Goal: Information Seeking & Learning: Learn about a topic

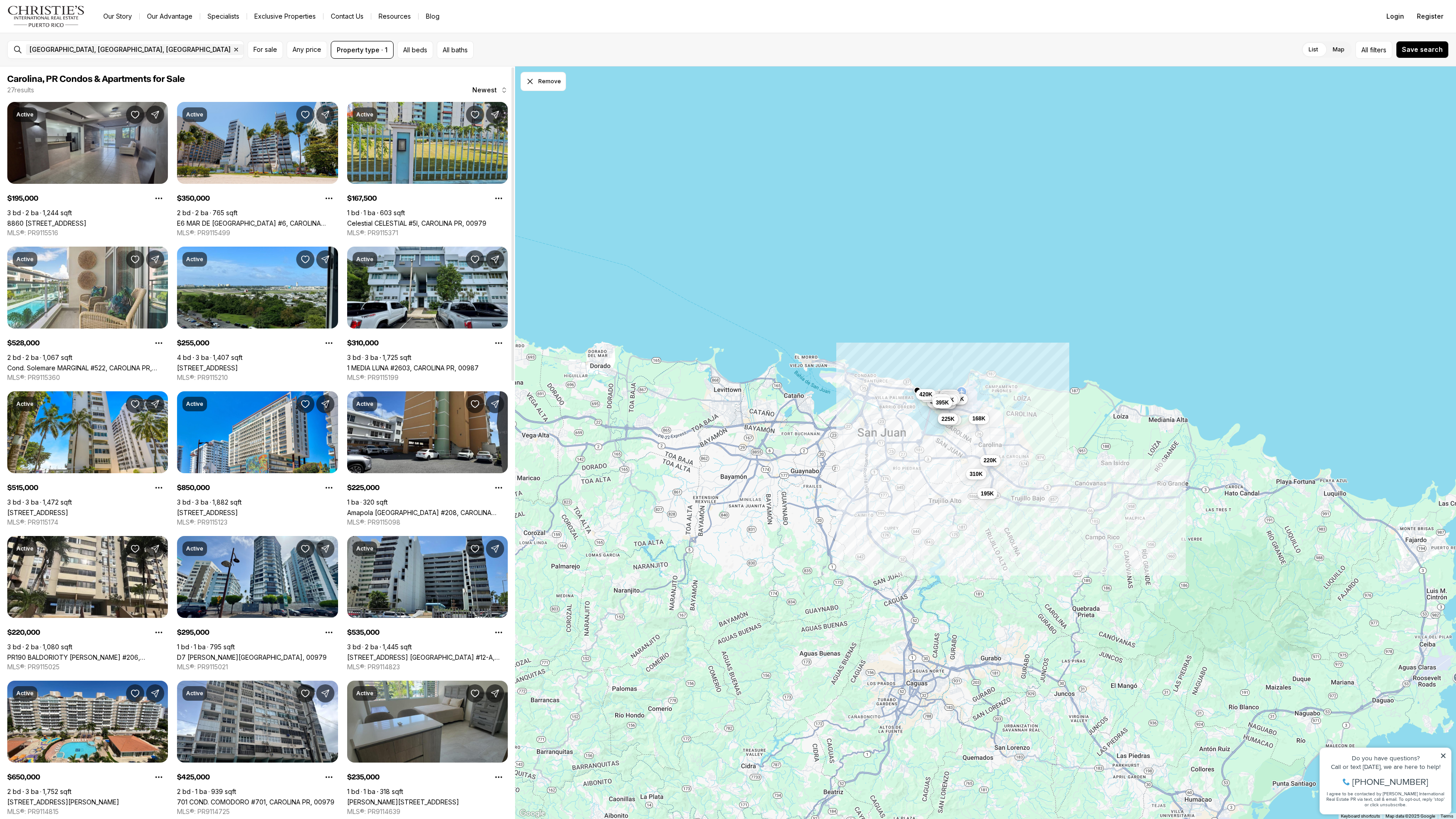
click at [87, 219] on link "8860 [STREET_ADDRESS]" at bounding box center [46, 223] width 79 height 8
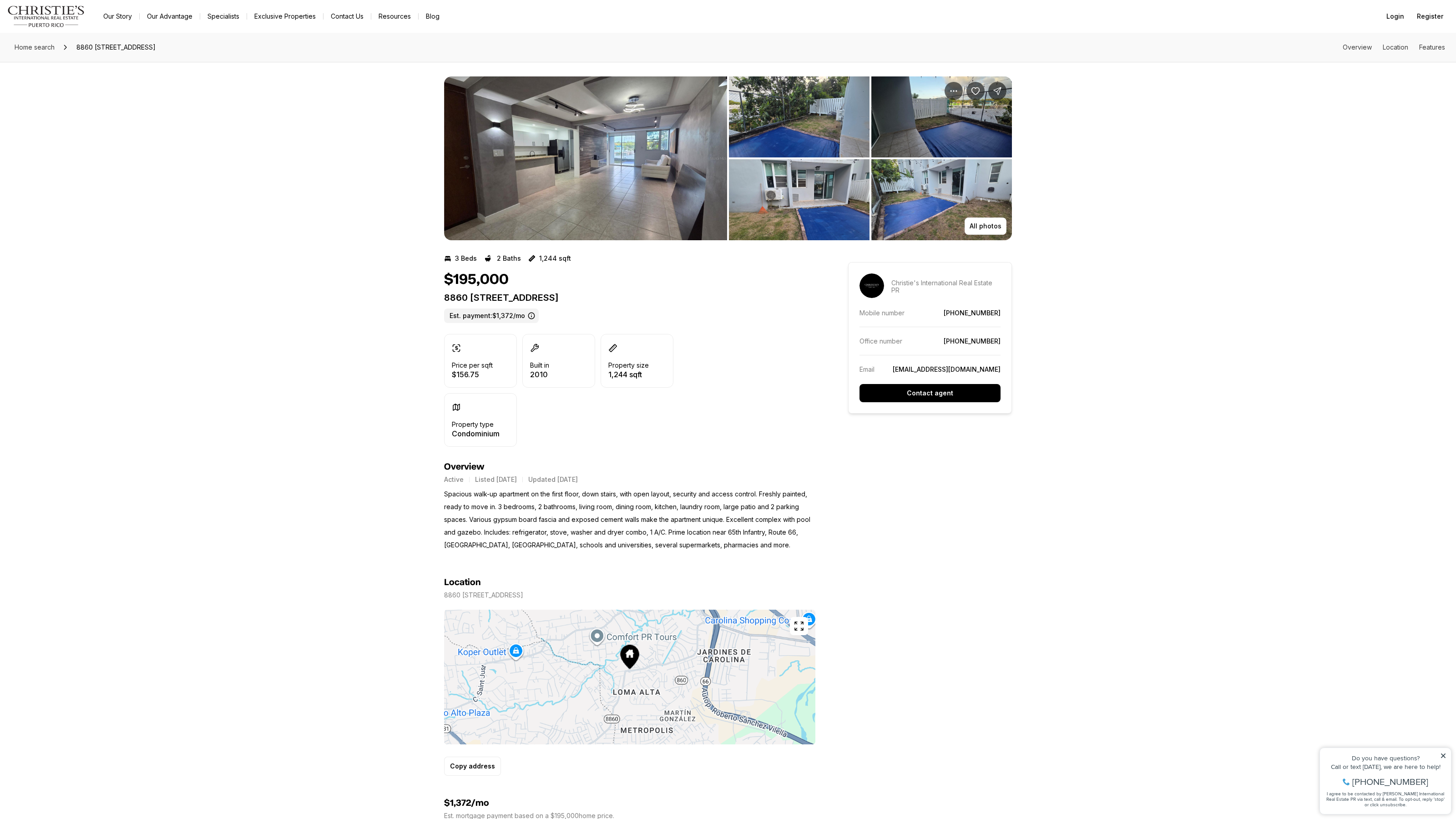
click at [849, 205] on img "View image gallery" at bounding box center [799, 200] width 140 height 81
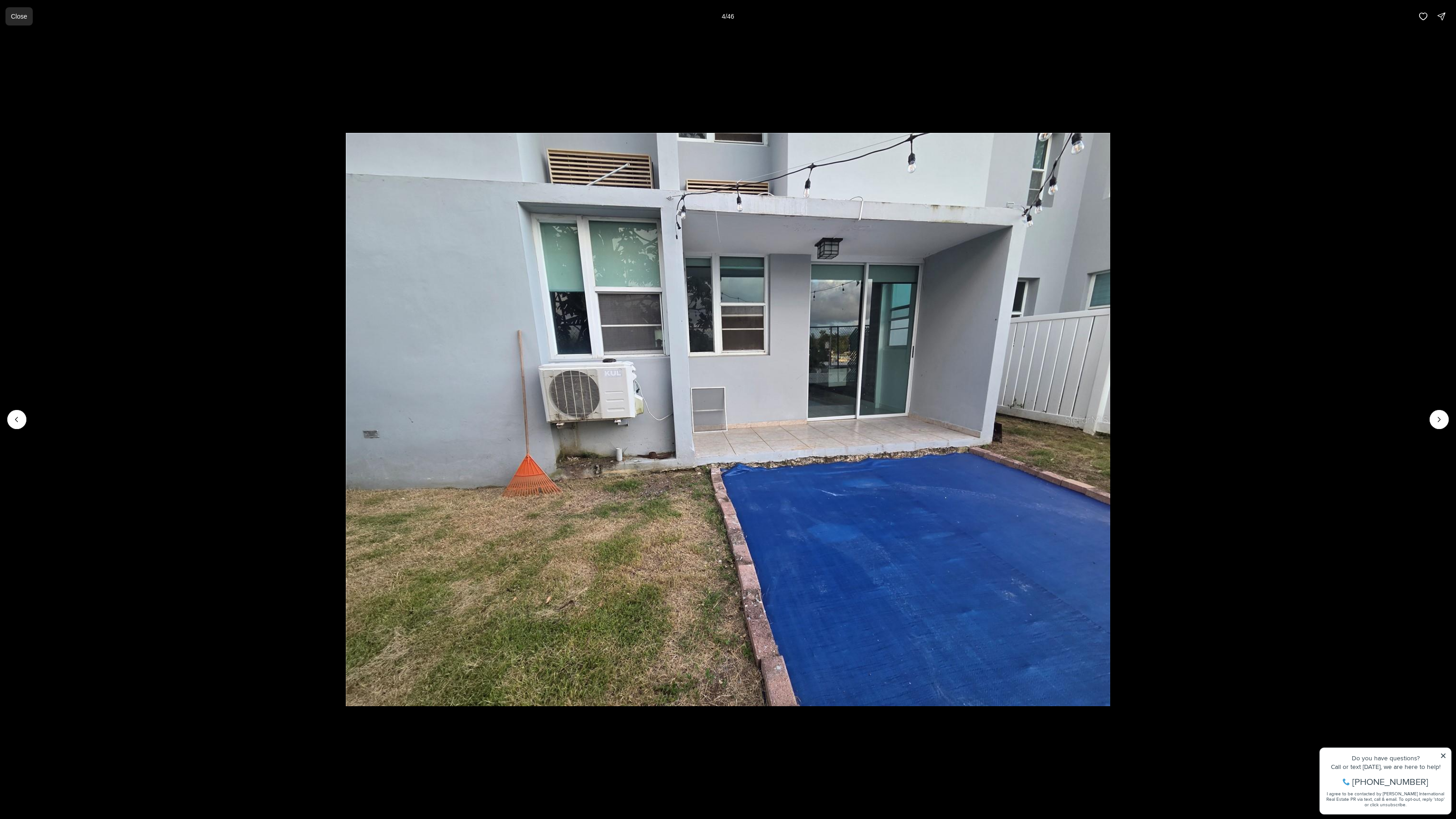
click at [23, 20] on p "Close" at bounding box center [19, 16] width 17 height 7
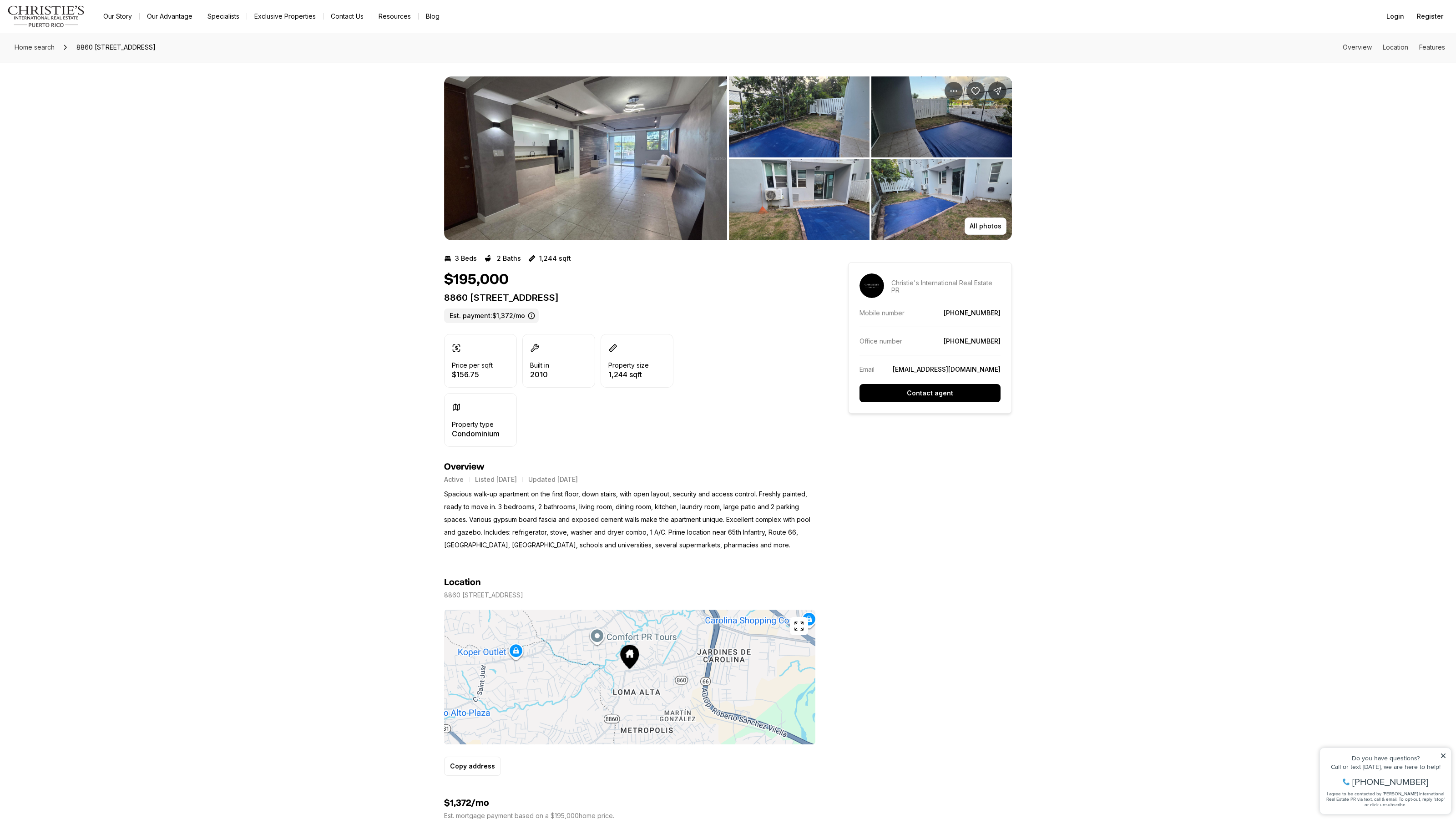
click at [939, 211] on img "View image gallery" at bounding box center [941, 200] width 140 height 81
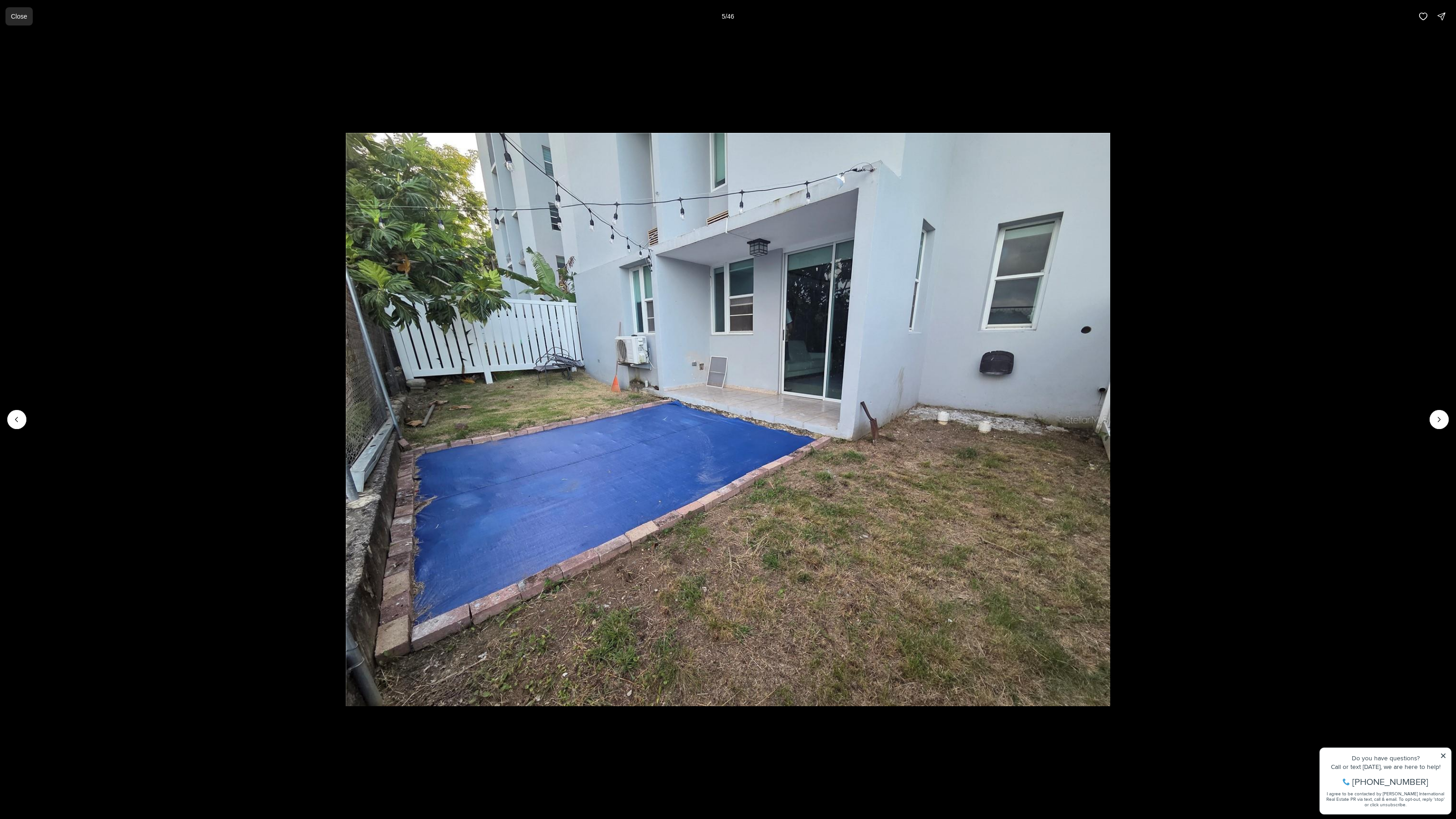
click at [22, 20] on p "Close" at bounding box center [19, 16] width 17 height 7
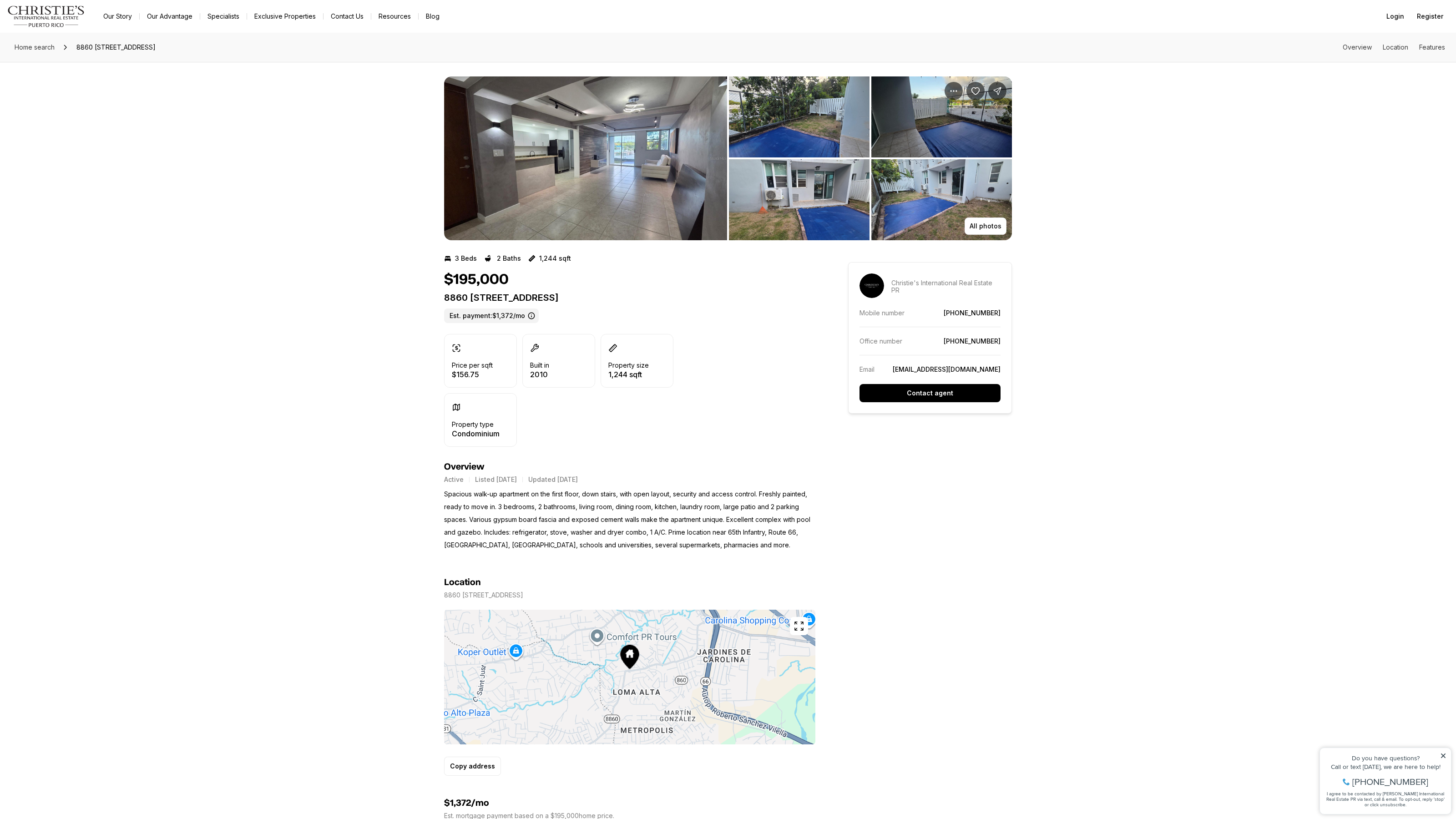
click at [615, 188] on img "View image gallery" at bounding box center [586, 158] width 283 height 164
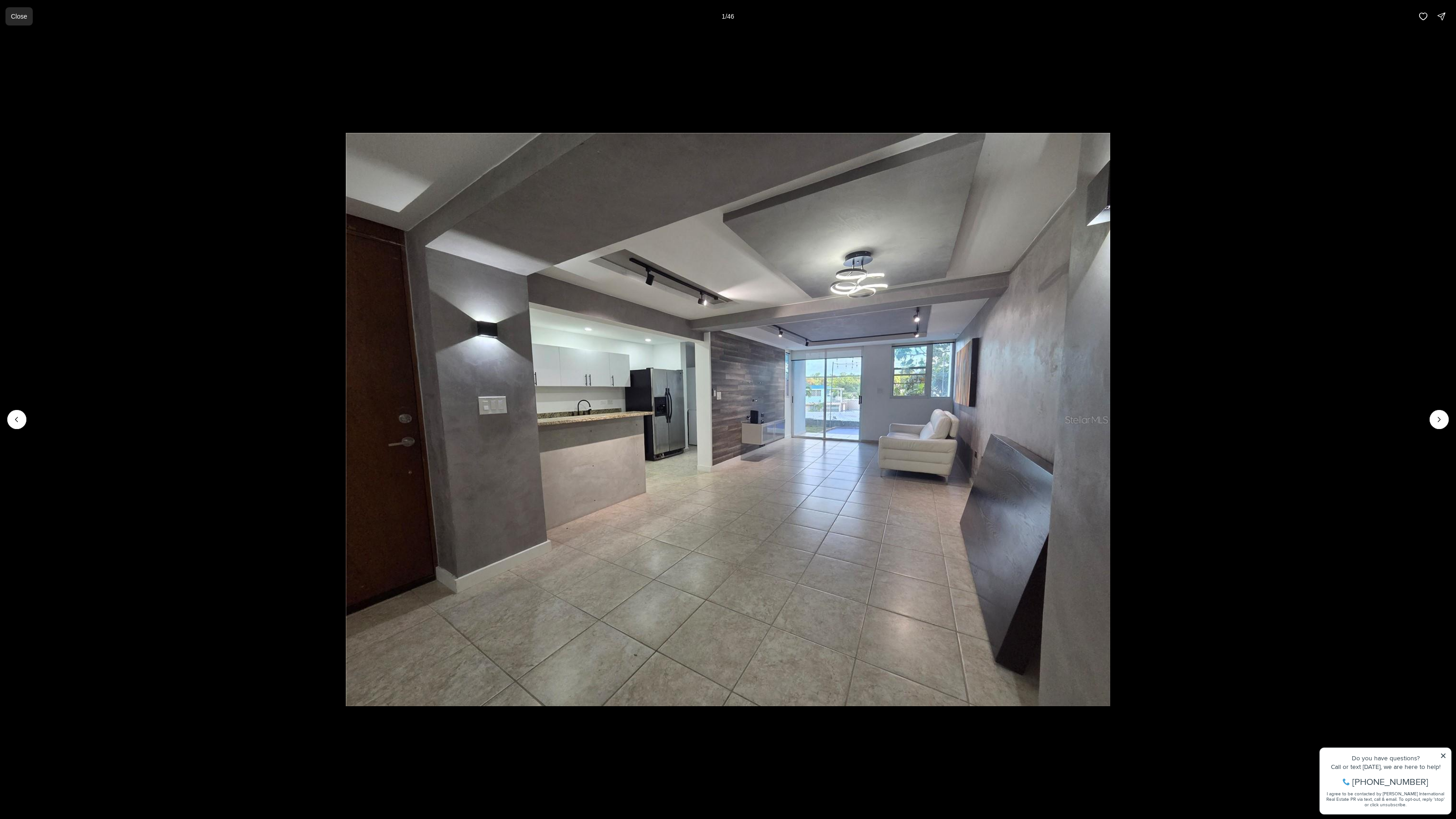
click at [21, 21] on button "Close" at bounding box center [20, 16] width 28 height 18
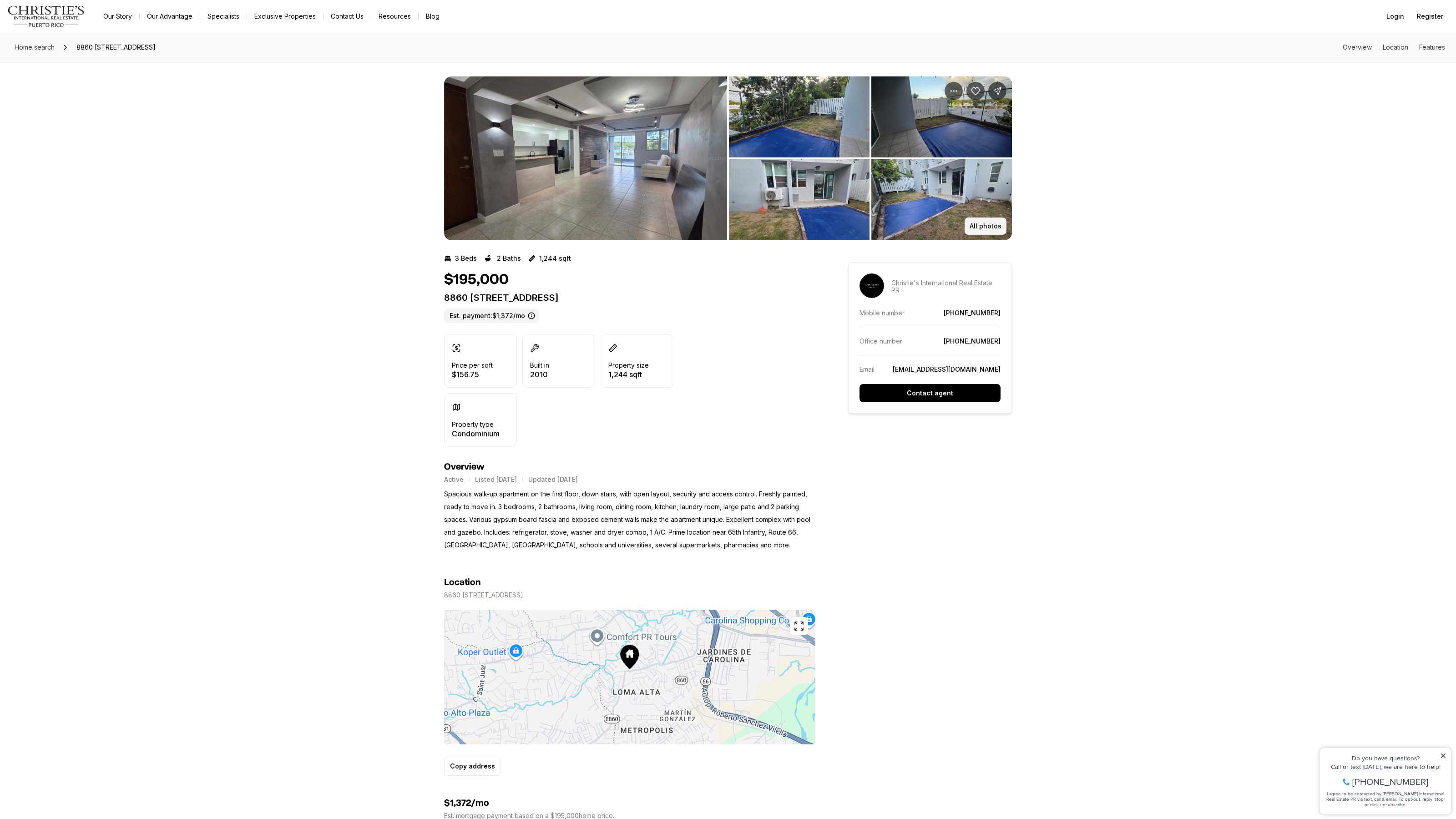
click at [1000, 228] on p "All photos" at bounding box center [986, 225] width 32 height 7
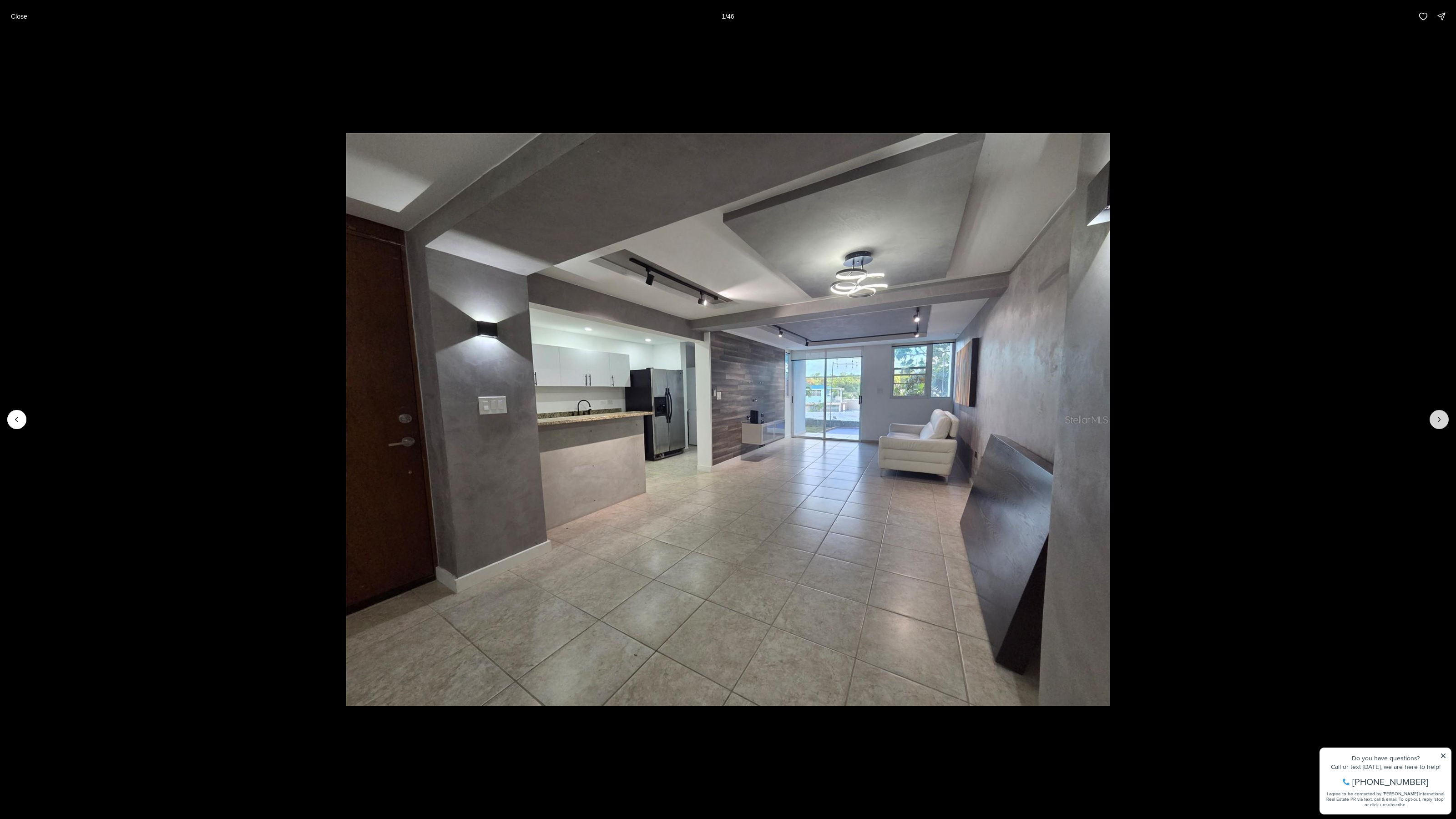
click at [1438, 416] on icon "Next slide" at bounding box center [1439, 419] width 9 height 9
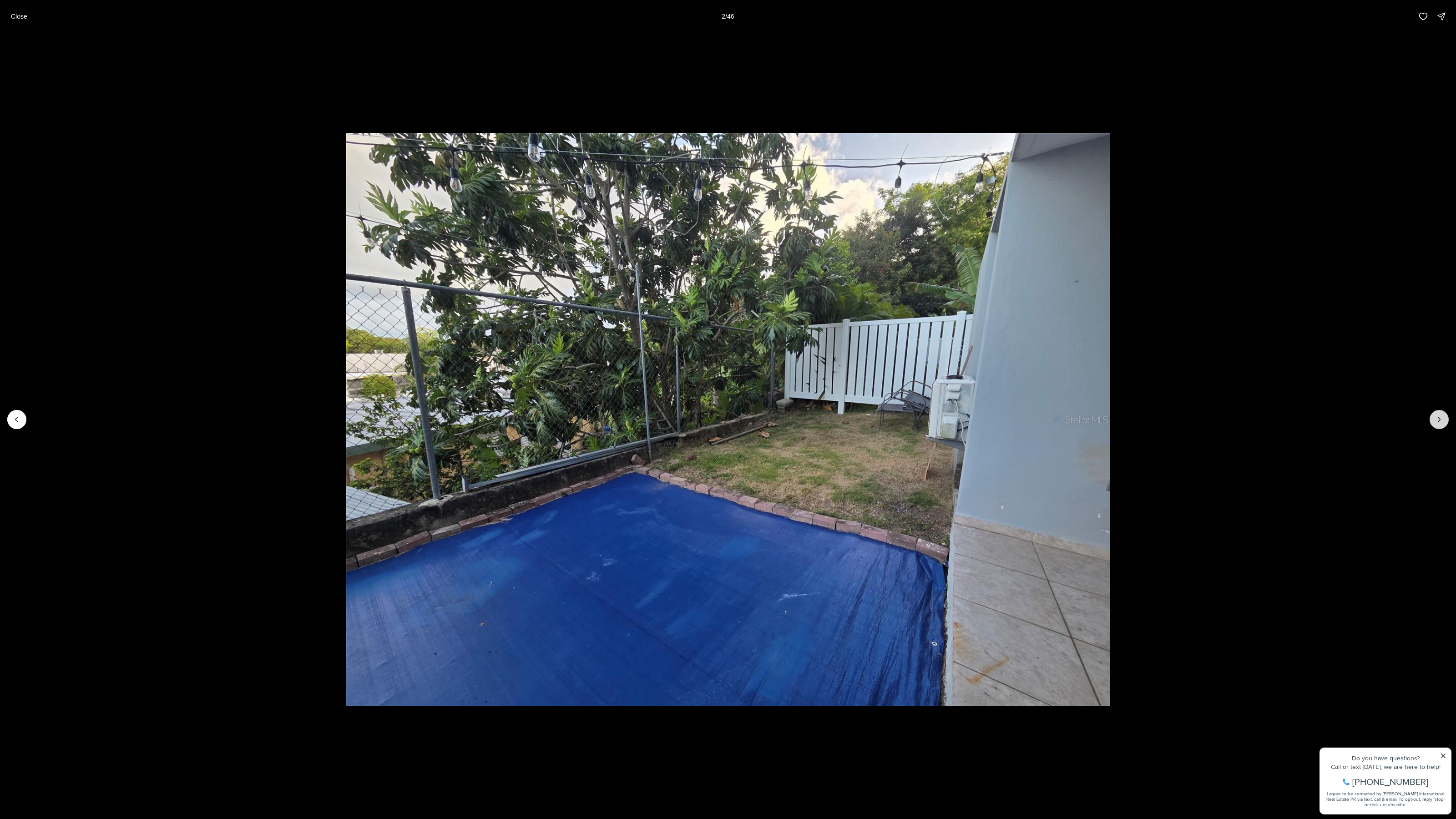
click at [1438, 416] on icon "Next slide" at bounding box center [1439, 419] width 9 height 9
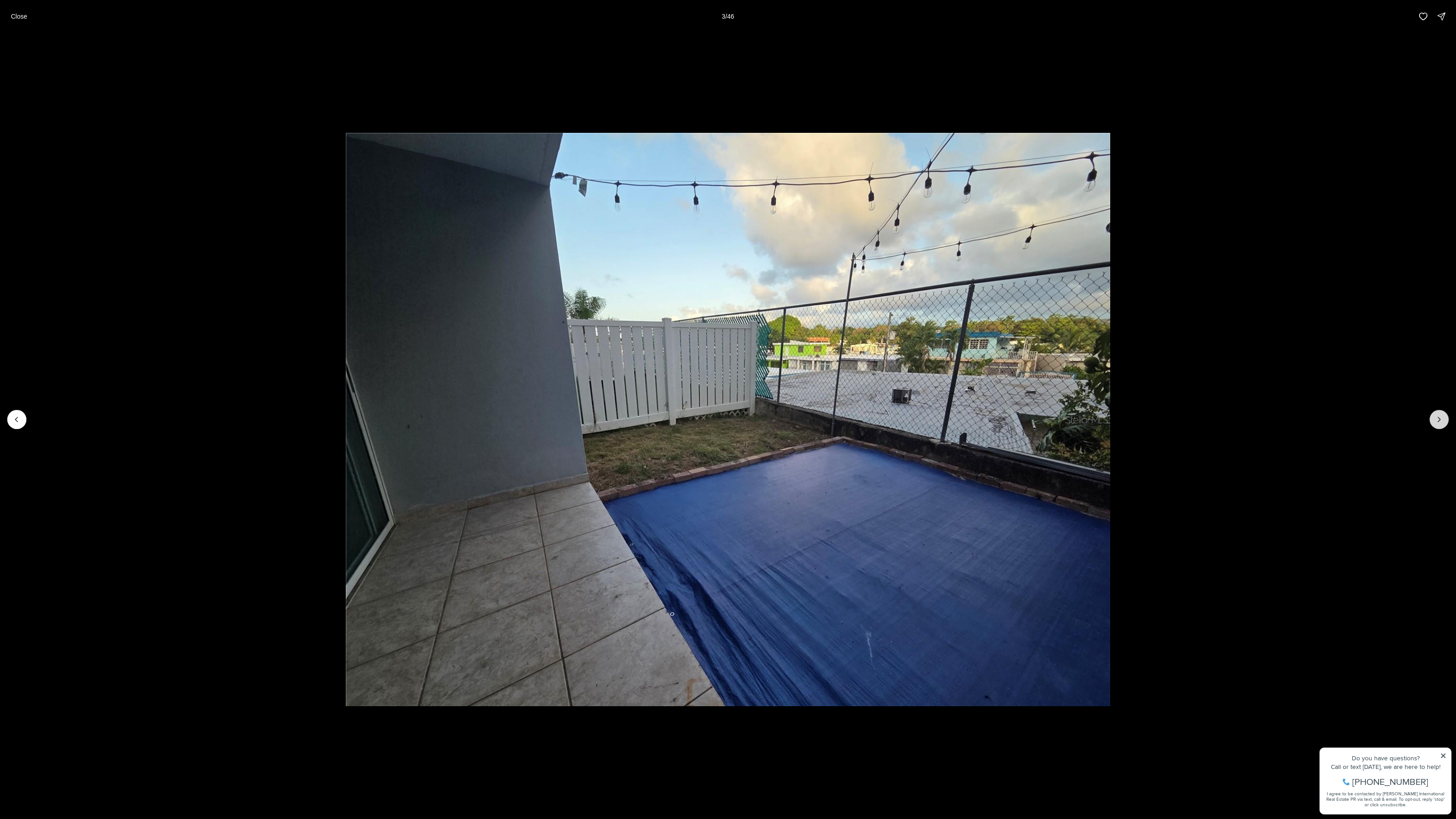
click at [1438, 416] on icon "Next slide" at bounding box center [1439, 419] width 9 height 9
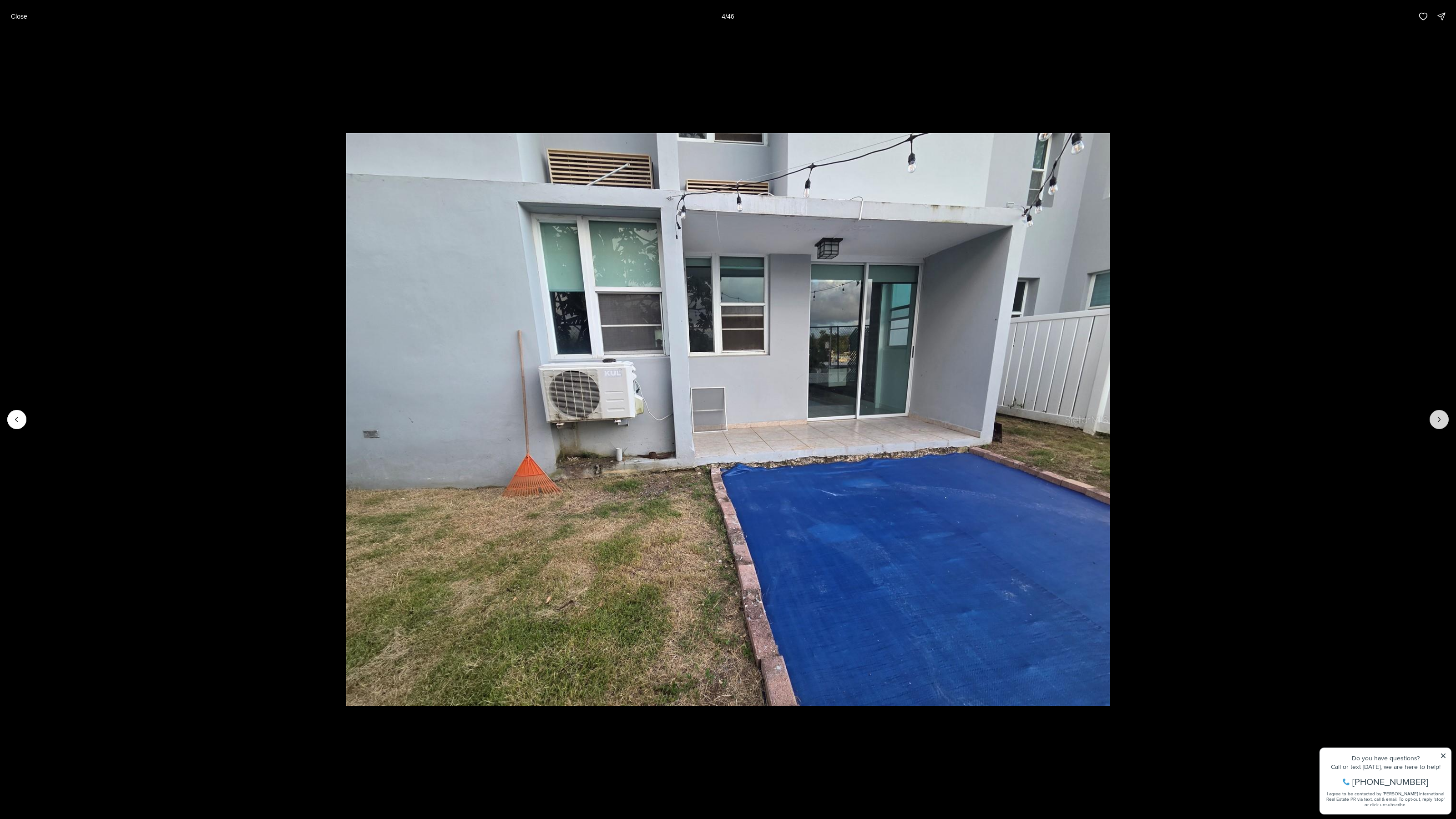
click at [1438, 416] on icon "Next slide" at bounding box center [1439, 419] width 9 height 9
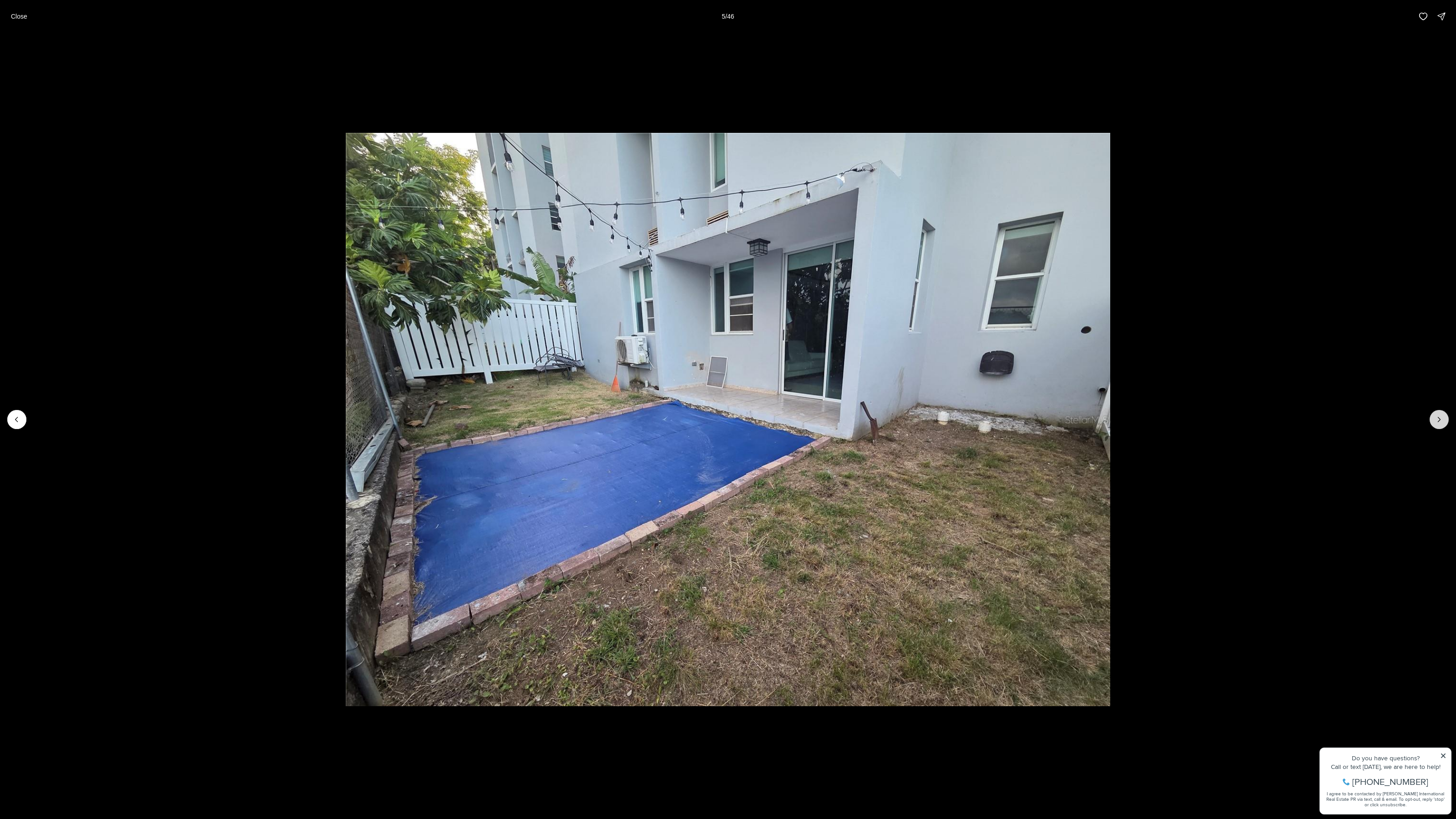
click at [1438, 416] on icon "Next slide" at bounding box center [1439, 419] width 9 height 9
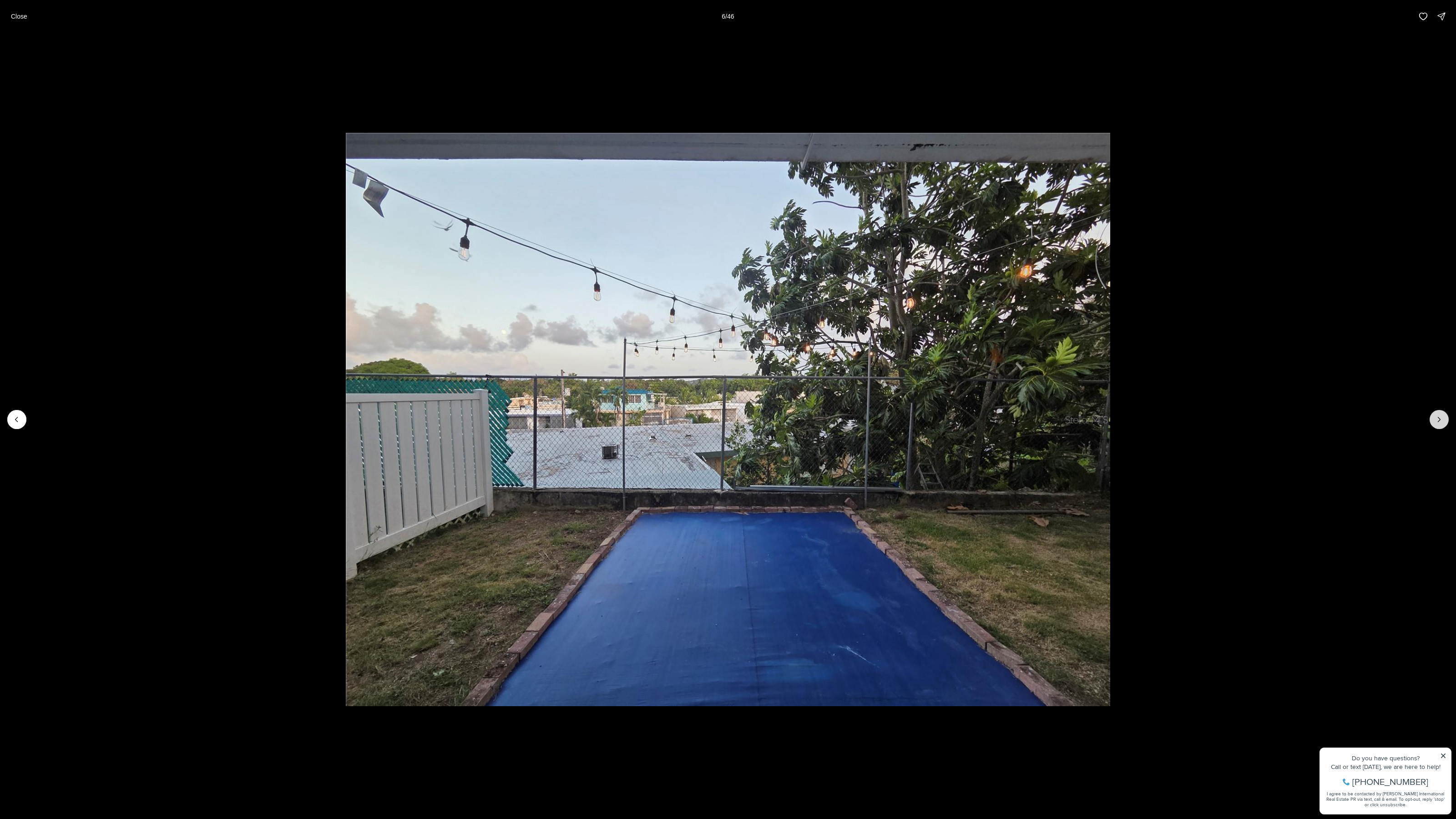
click at [1438, 416] on icon "Next slide" at bounding box center [1439, 419] width 9 height 9
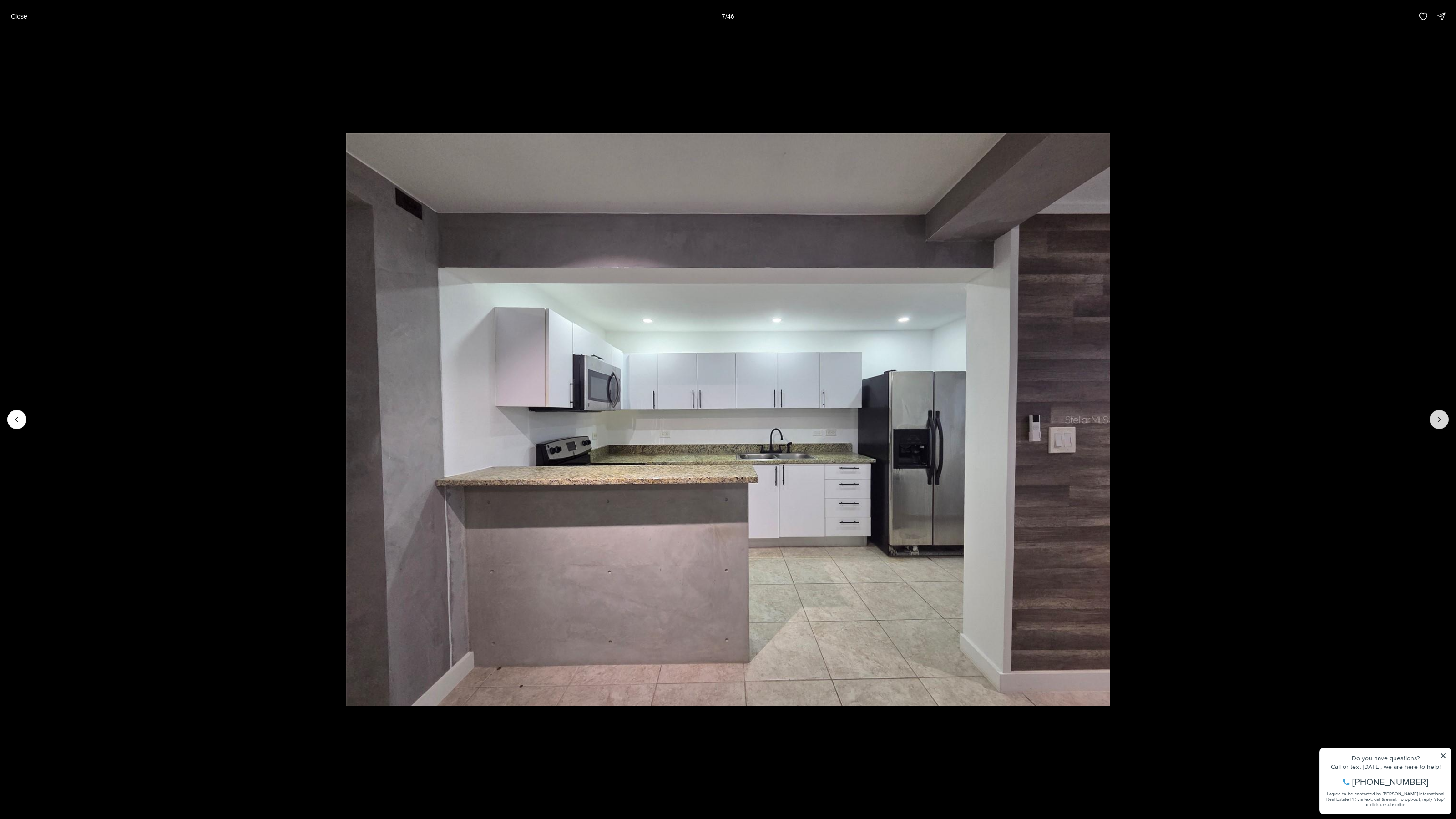
click at [1438, 416] on icon "Next slide" at bounding box center [1439, 419] width 9 height 9
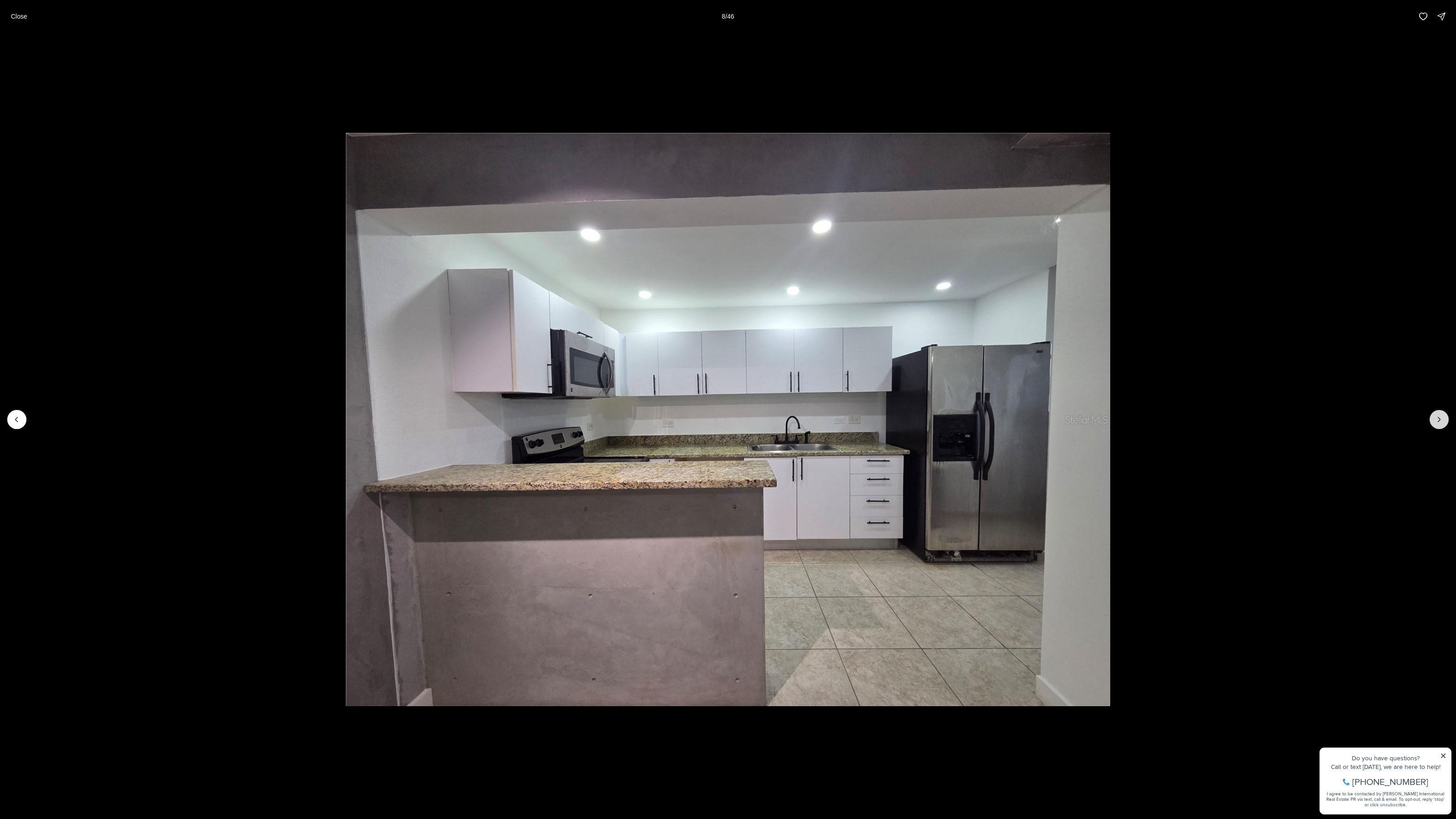
click at [1438, 416] on icon "Next slide" at bounding box center [1439, 419] width 9 height 9
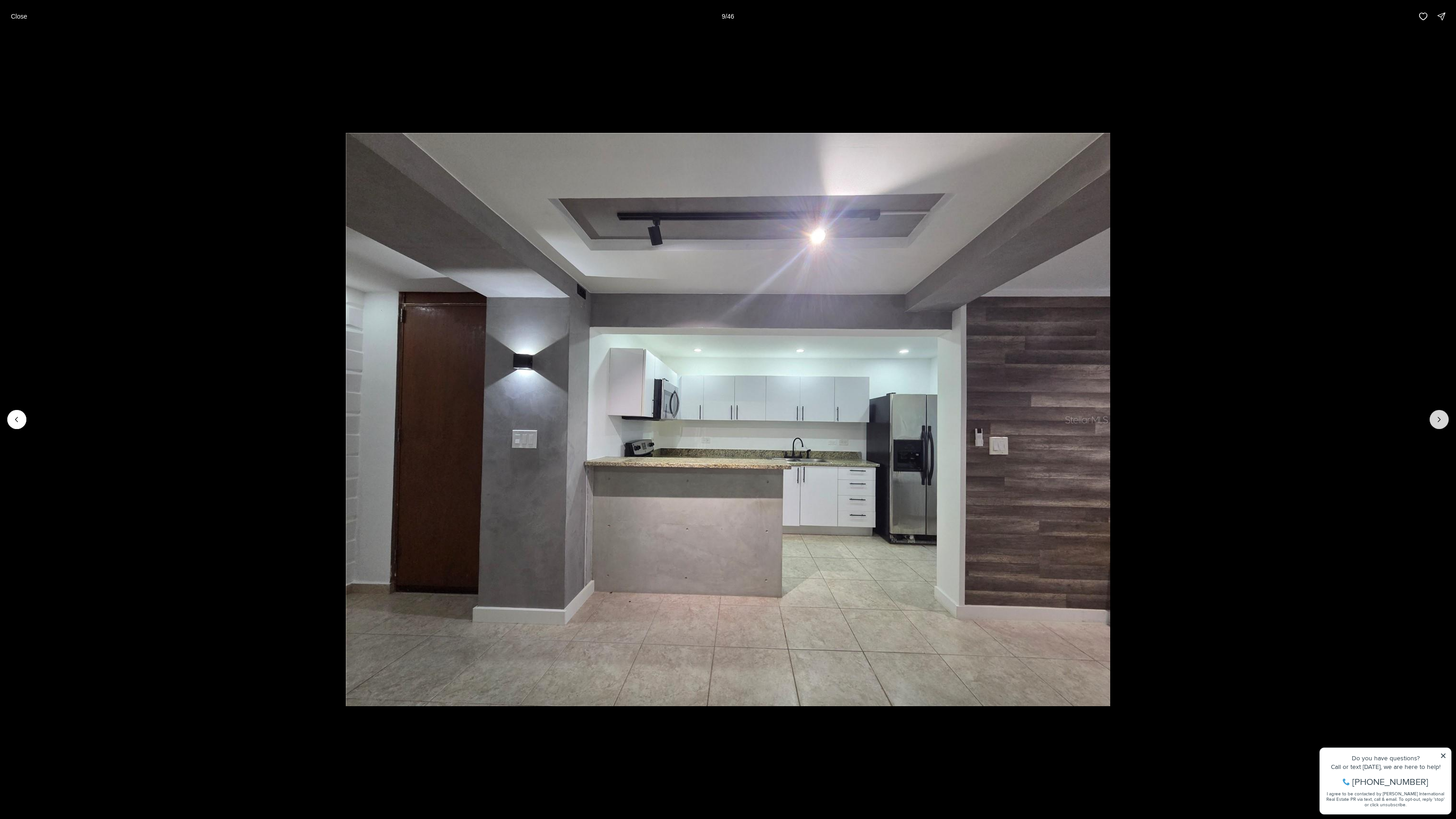
click at [1438, 416] on icon "Next slide" at bounding box center [1439, 419] width 9 height 9
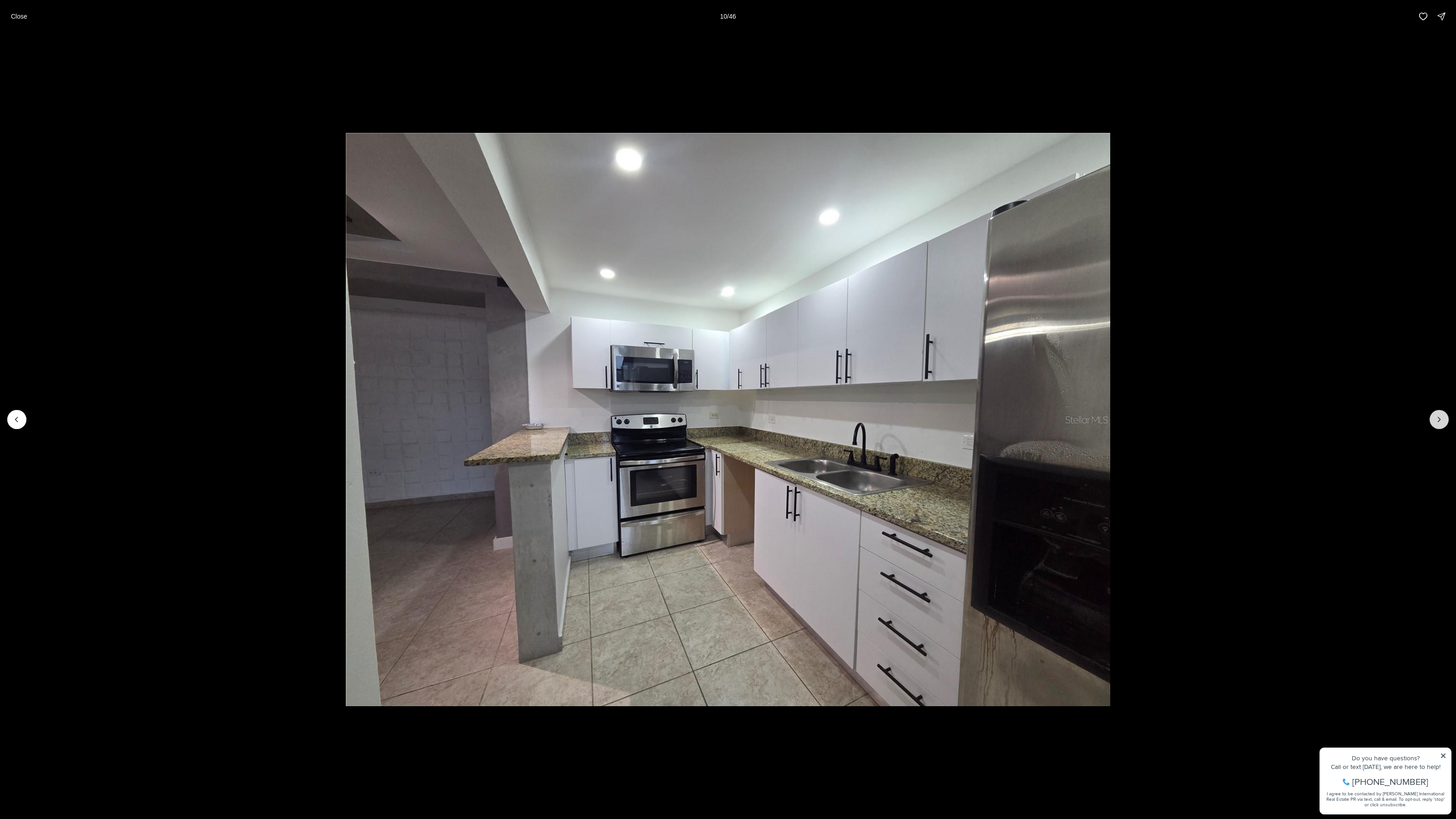
click at [1438, 416] on icon "Next slide" at bounding box center [1439, 419] width 9 height 9
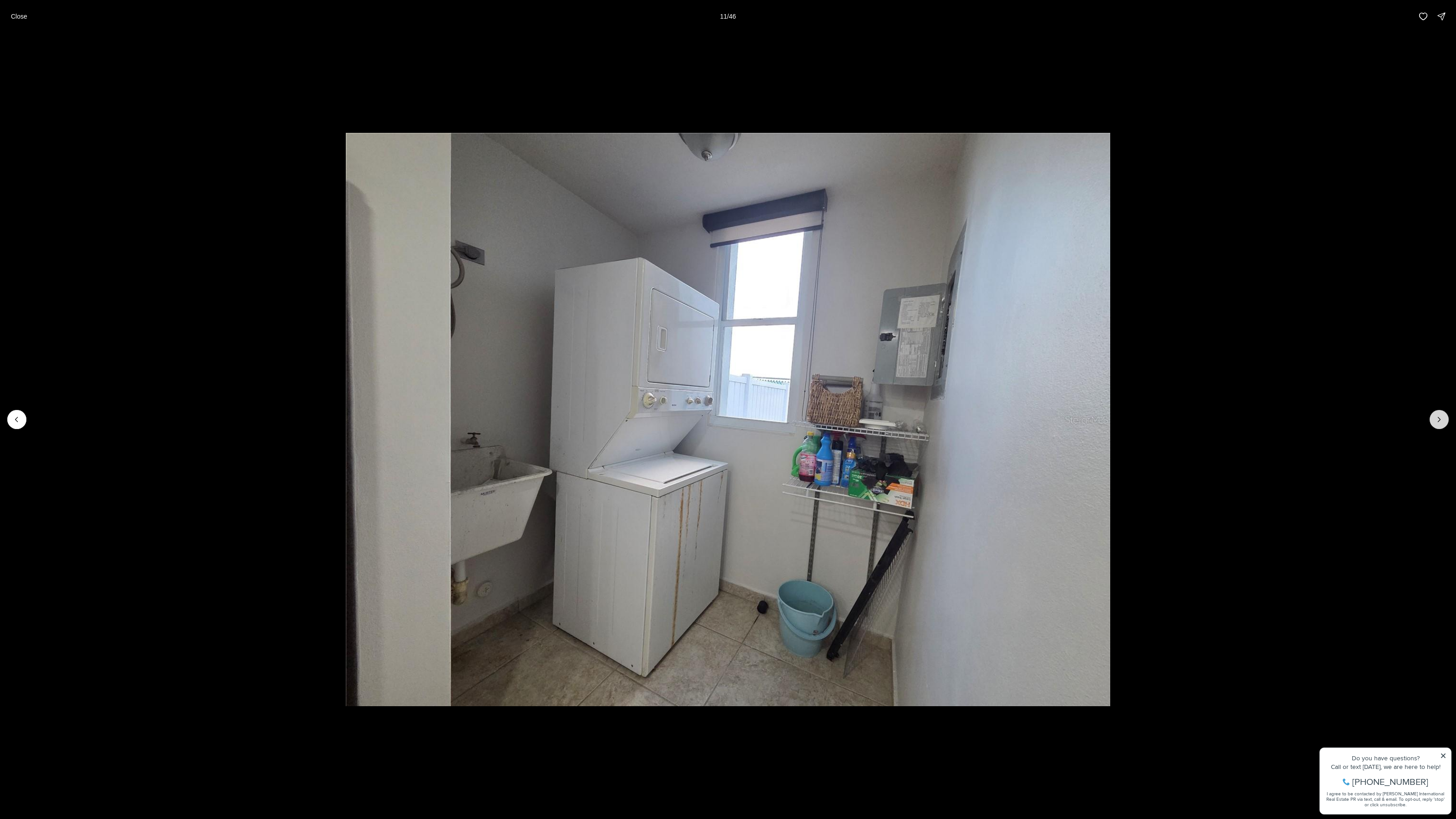
click at [1438, 416] on icon "Next slide" at bounding box center [1439, 419] width 9 height 9
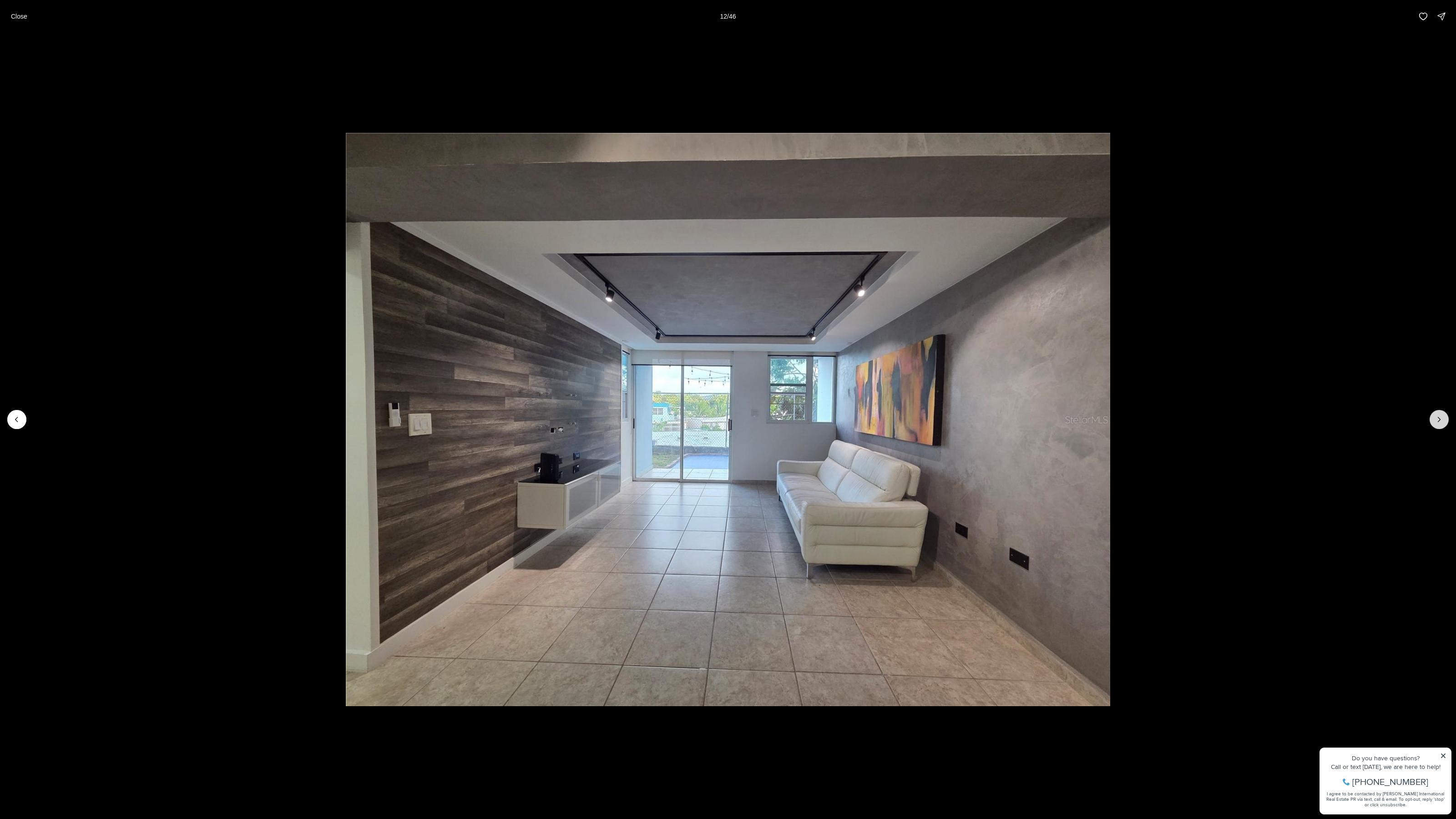
click at [1438, 416] on icon "Next slide" at bounding box center [1439, 419] width 9 height 9
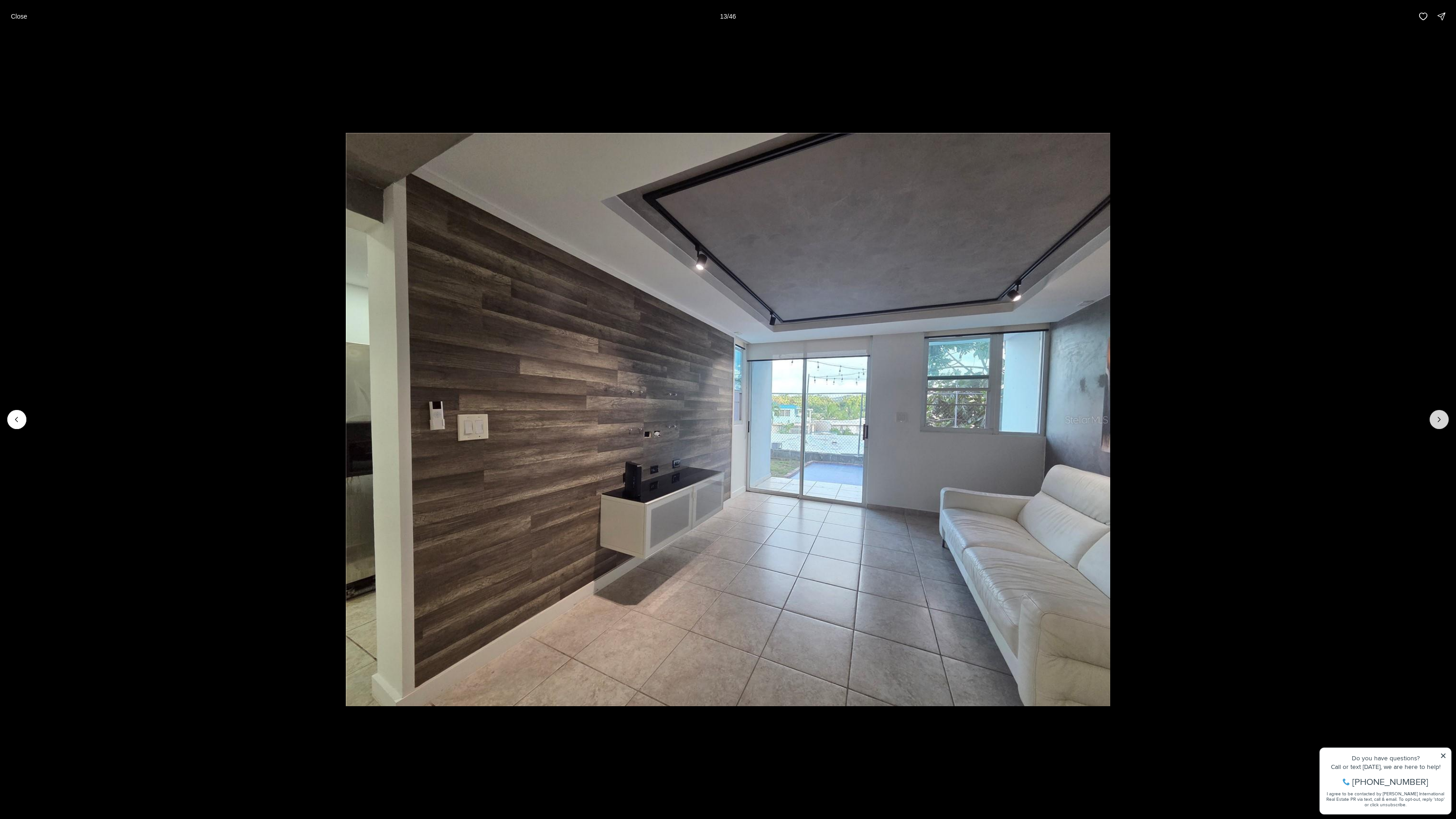
click at [1438, 416] on icon "Next slide" at bounding box center [1439, 419] width 9 height 9
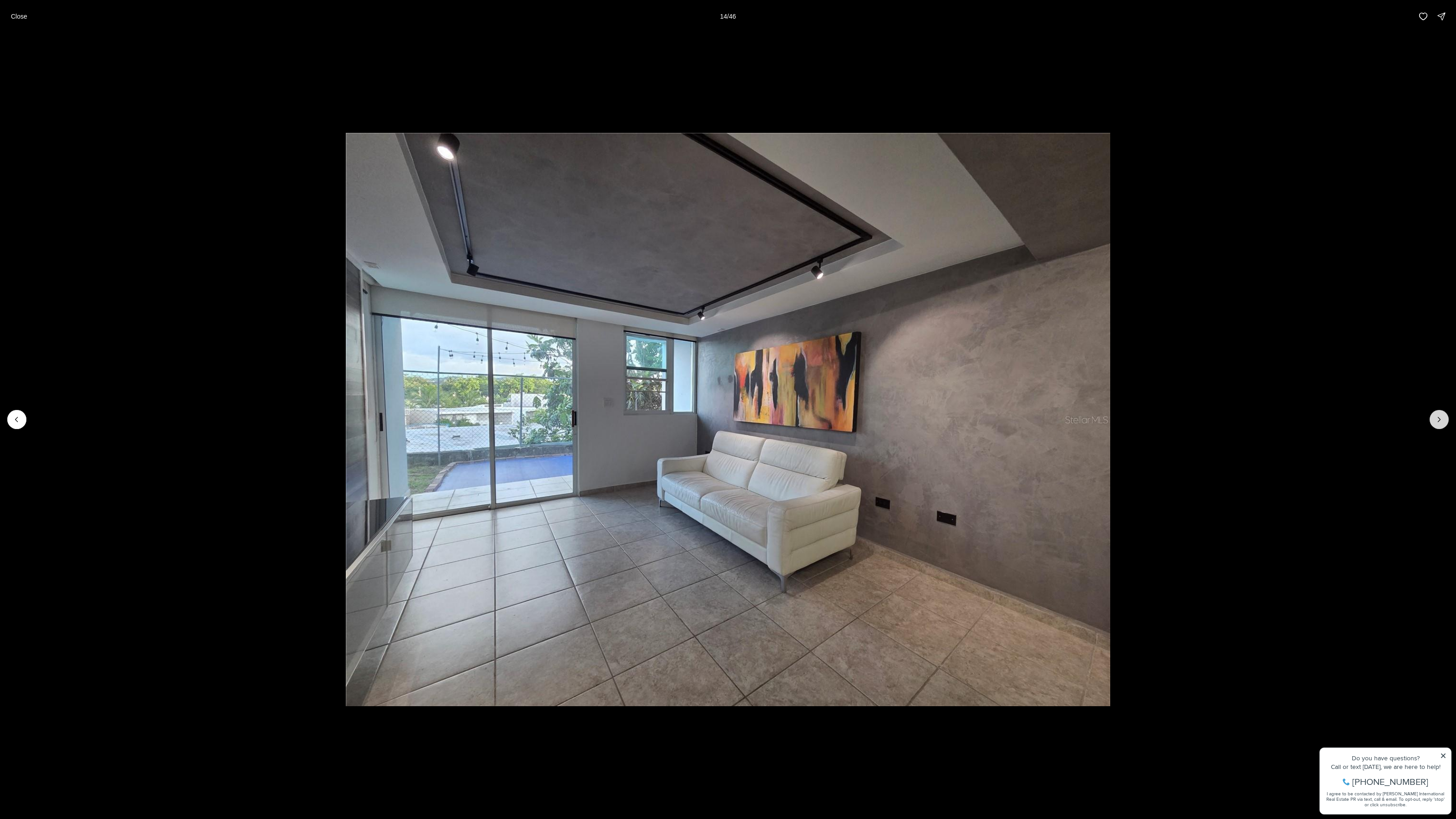
click at [1438, 416] on icon "Next slide" at bounding box center [1439, 419] width 9 height 9
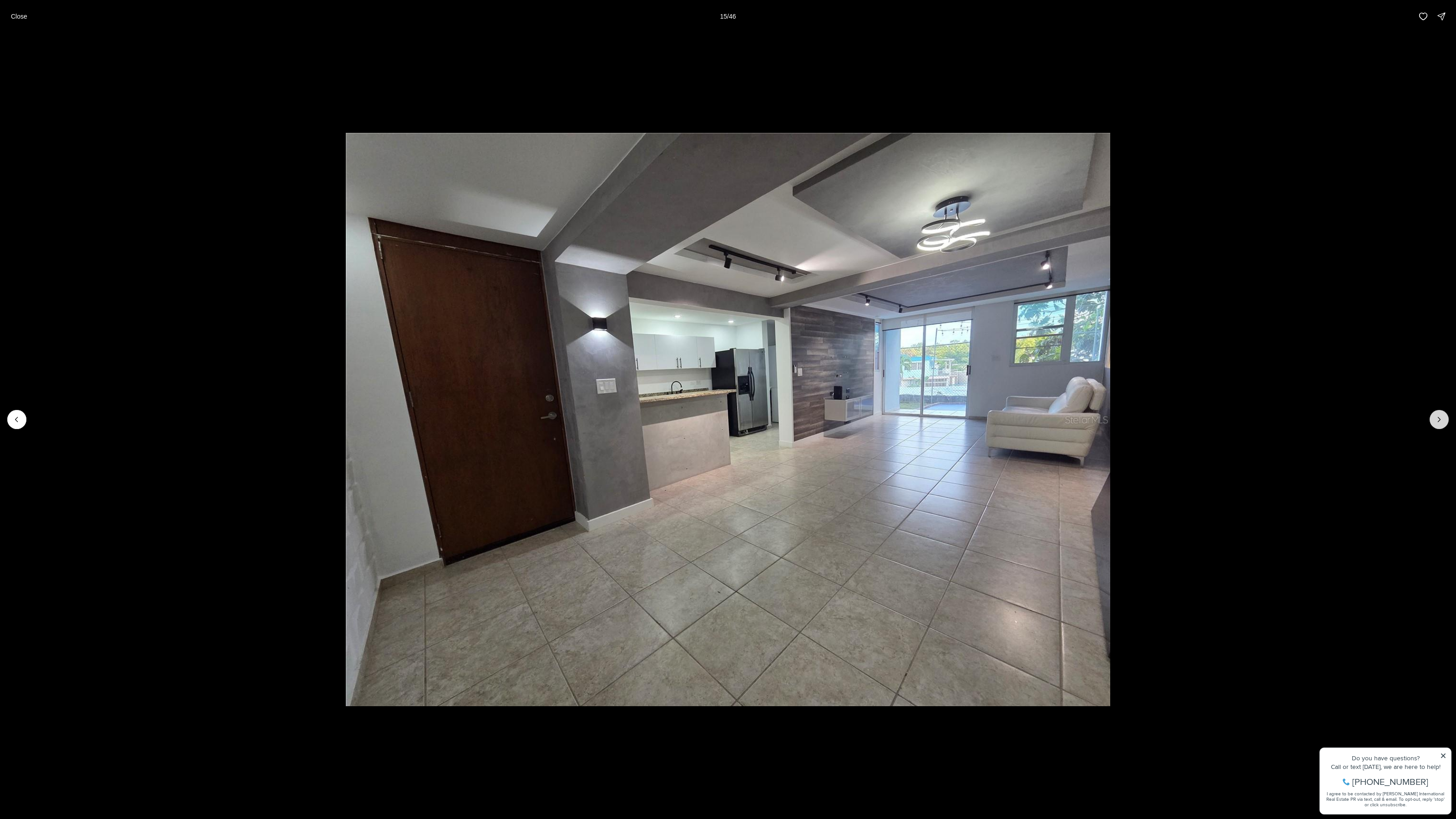
click at [1438, 416] on icon "Next slide" at bounding box center [1439, 419] width 9 height 9
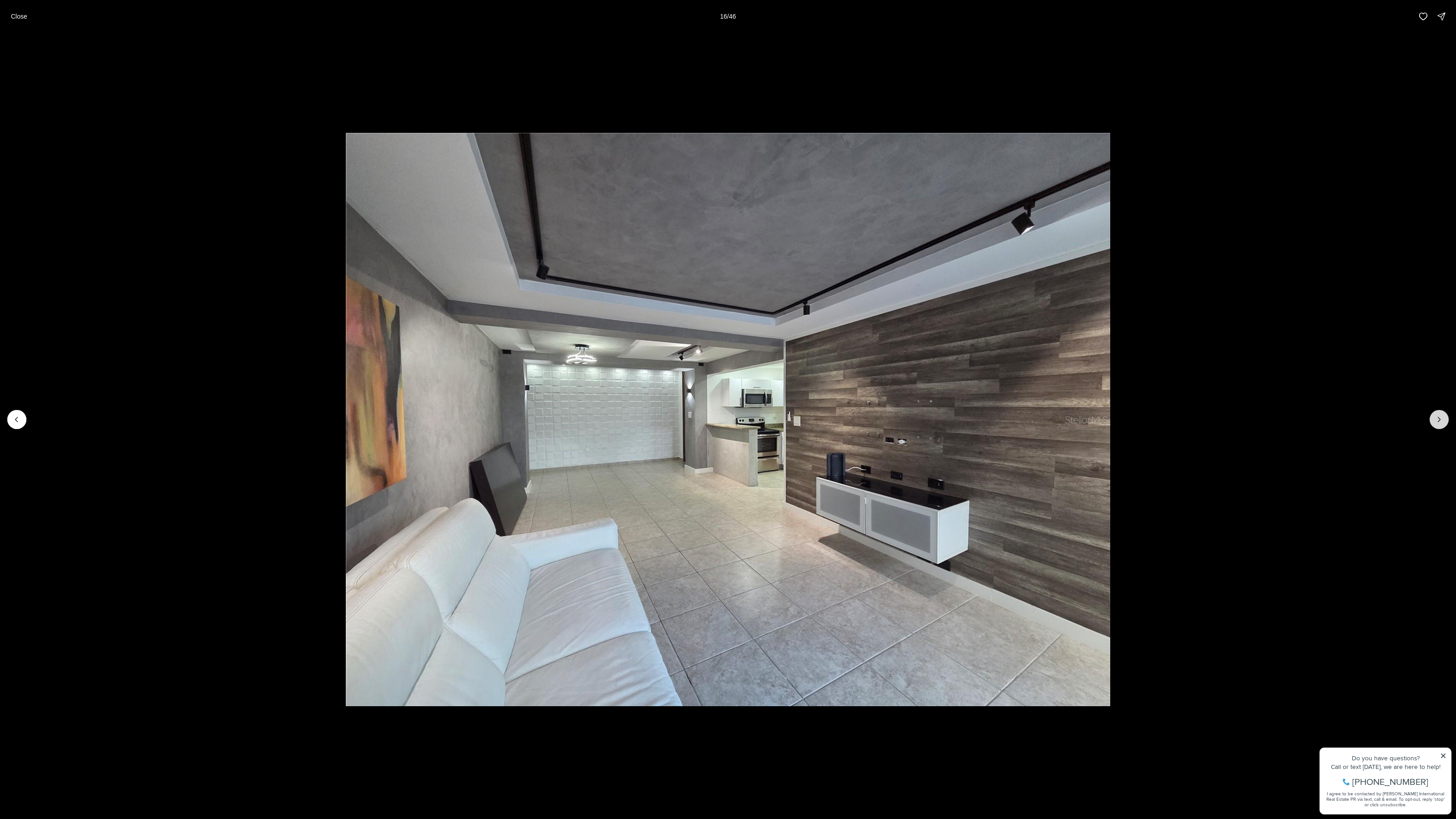
click at [1438, 416] on icon "Next slide" at bounding box center [1439, 419] width 9 height 9
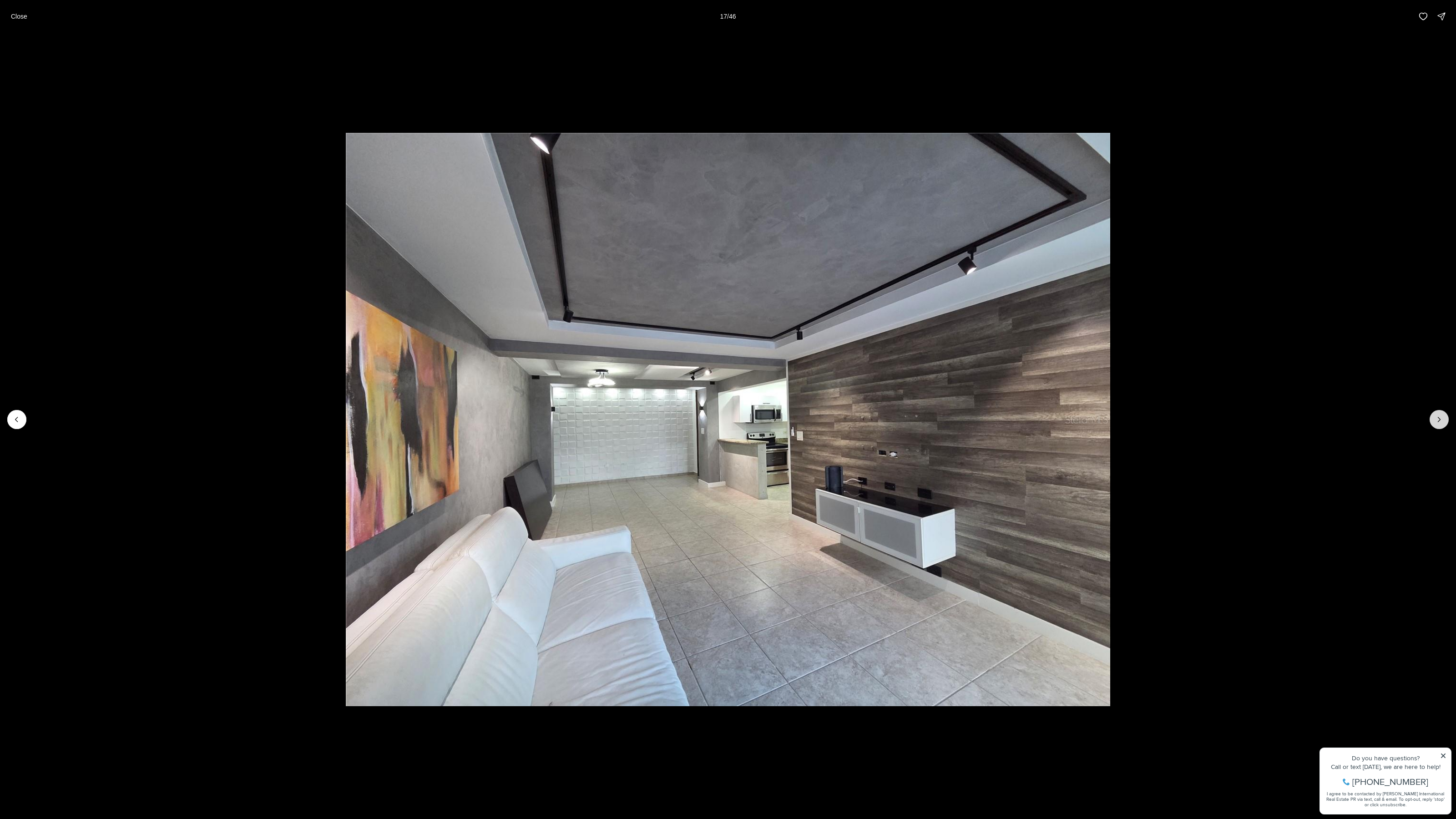
click at [1438, 416] on icon "Next slide" at bounding box center [1439, 419] width 9 height 9
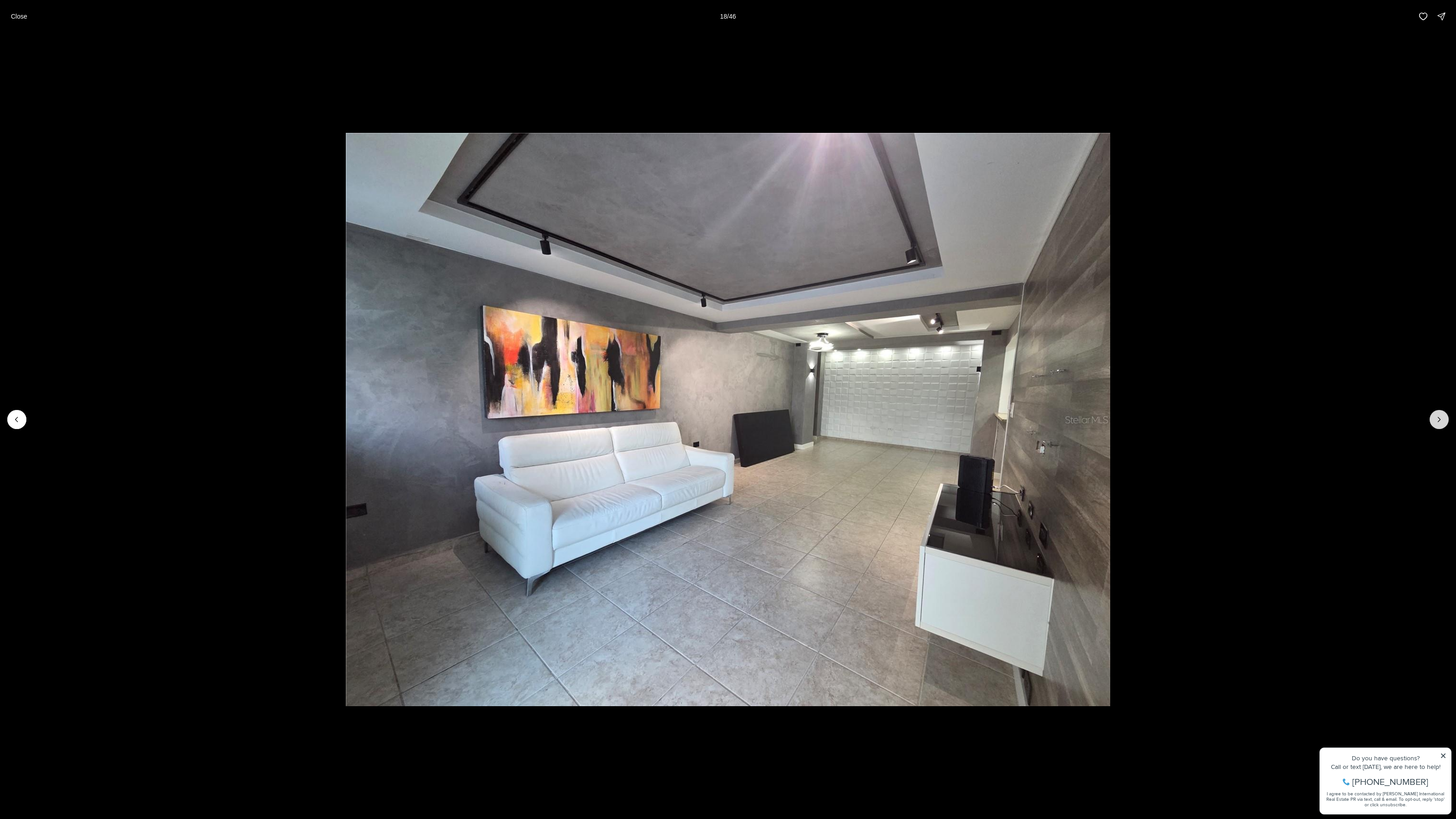
click at [1438, 416] on icon "Next slide" at bounding box center [1439, 419] width 9 height 9
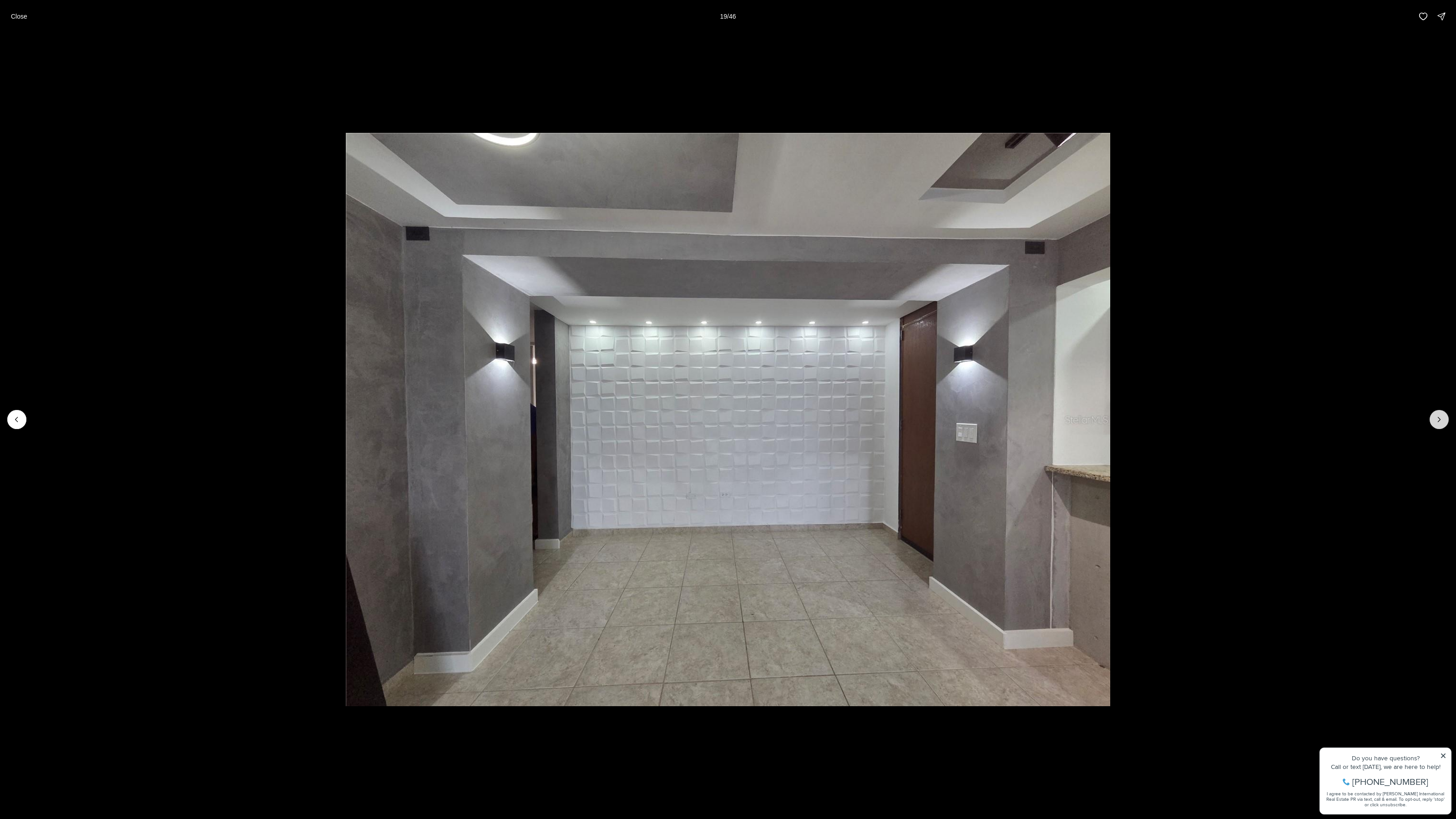
click at [1438, 416] on icon "Next slide" at bounding box center [1439, 419] width 9 height 9
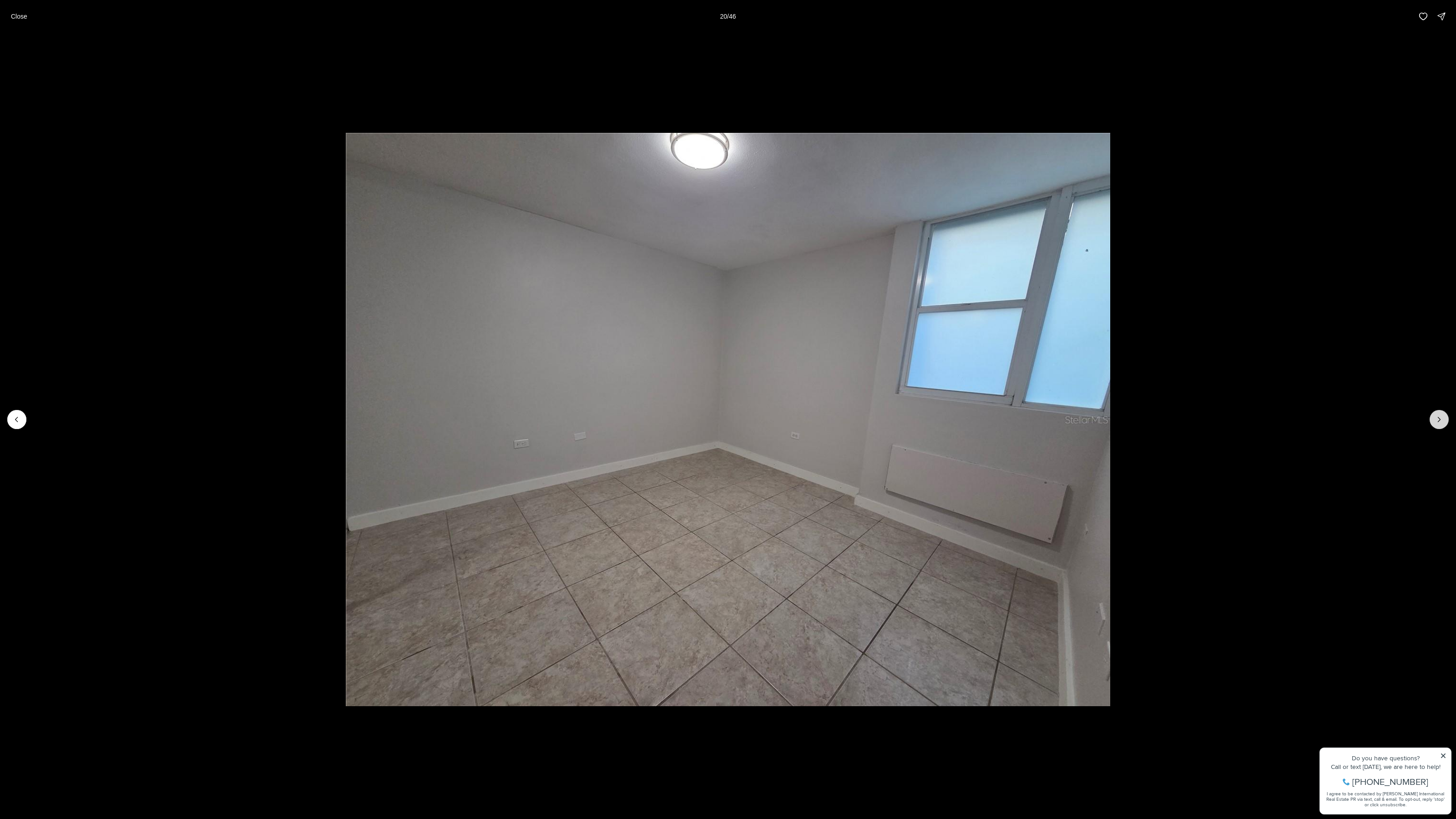
click at [1438, 416] on icon "Next slide" at bounding box center [1439, 419] width 9 height 9
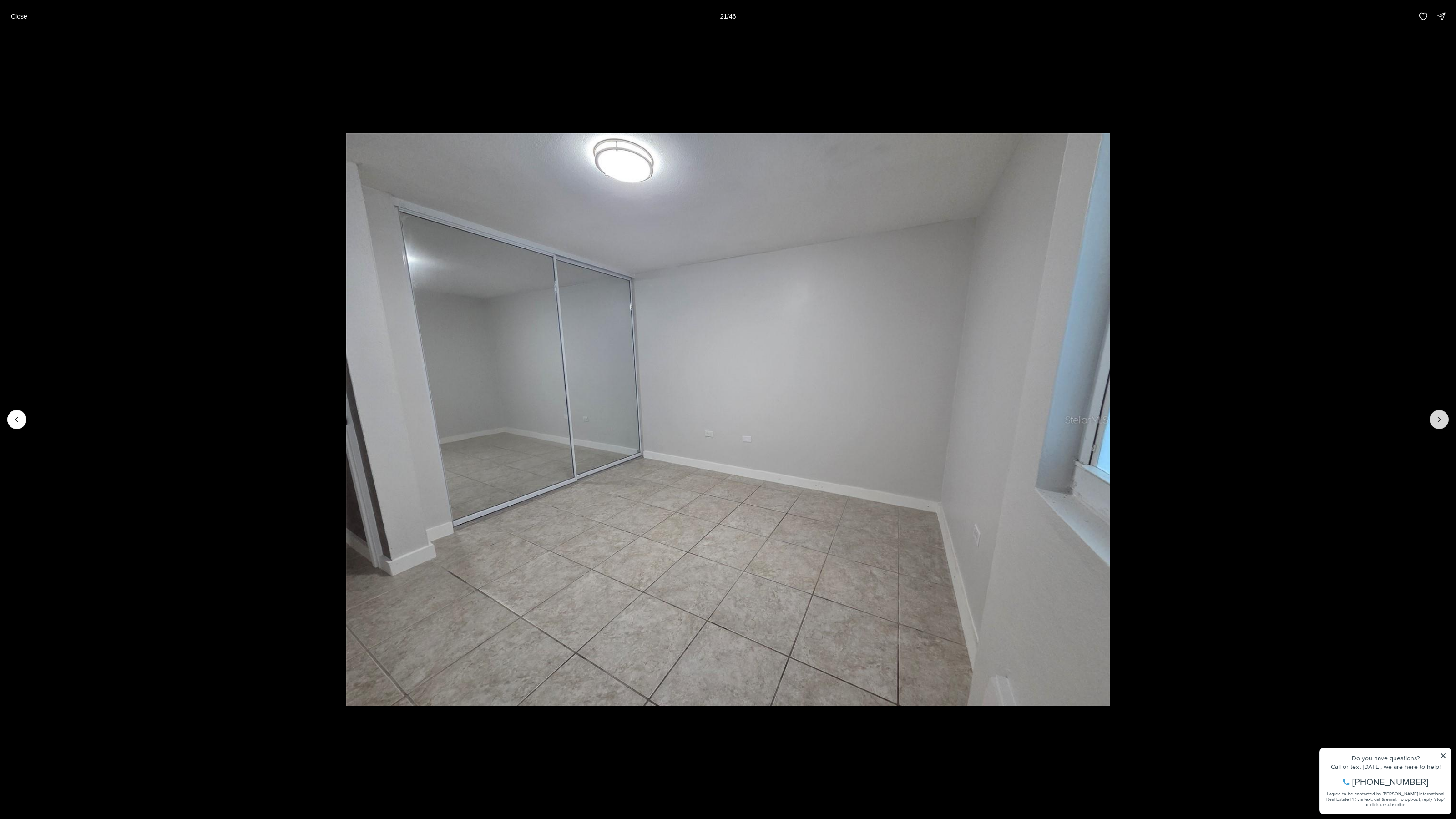
click at [1438, 416] on icon "Next slide" at bounding box center [1439, 419] width 9 height 9
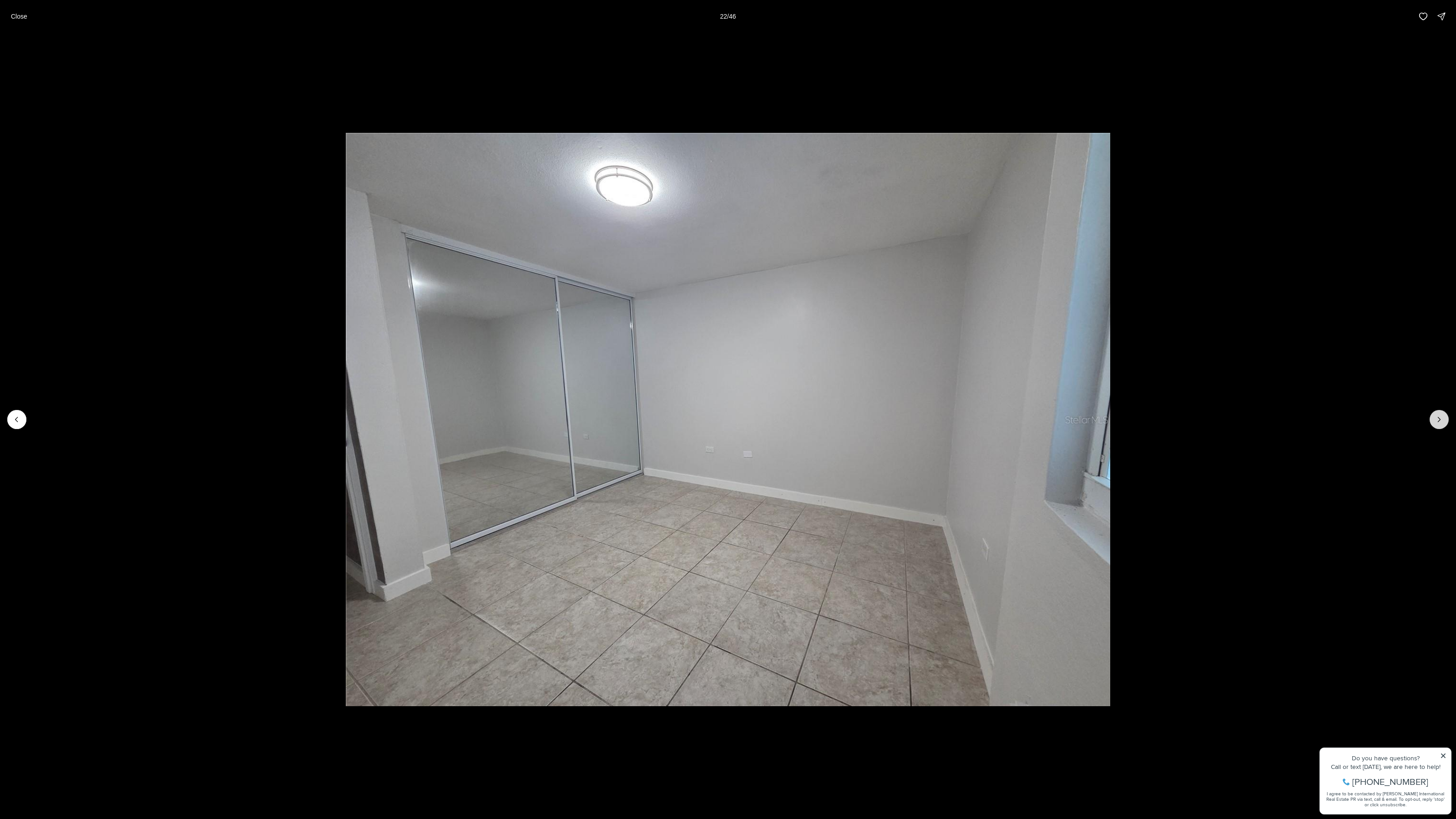
click at [1438, 416] on icon "Next slide" at bounding box center [1439, 419] width 9 height 9
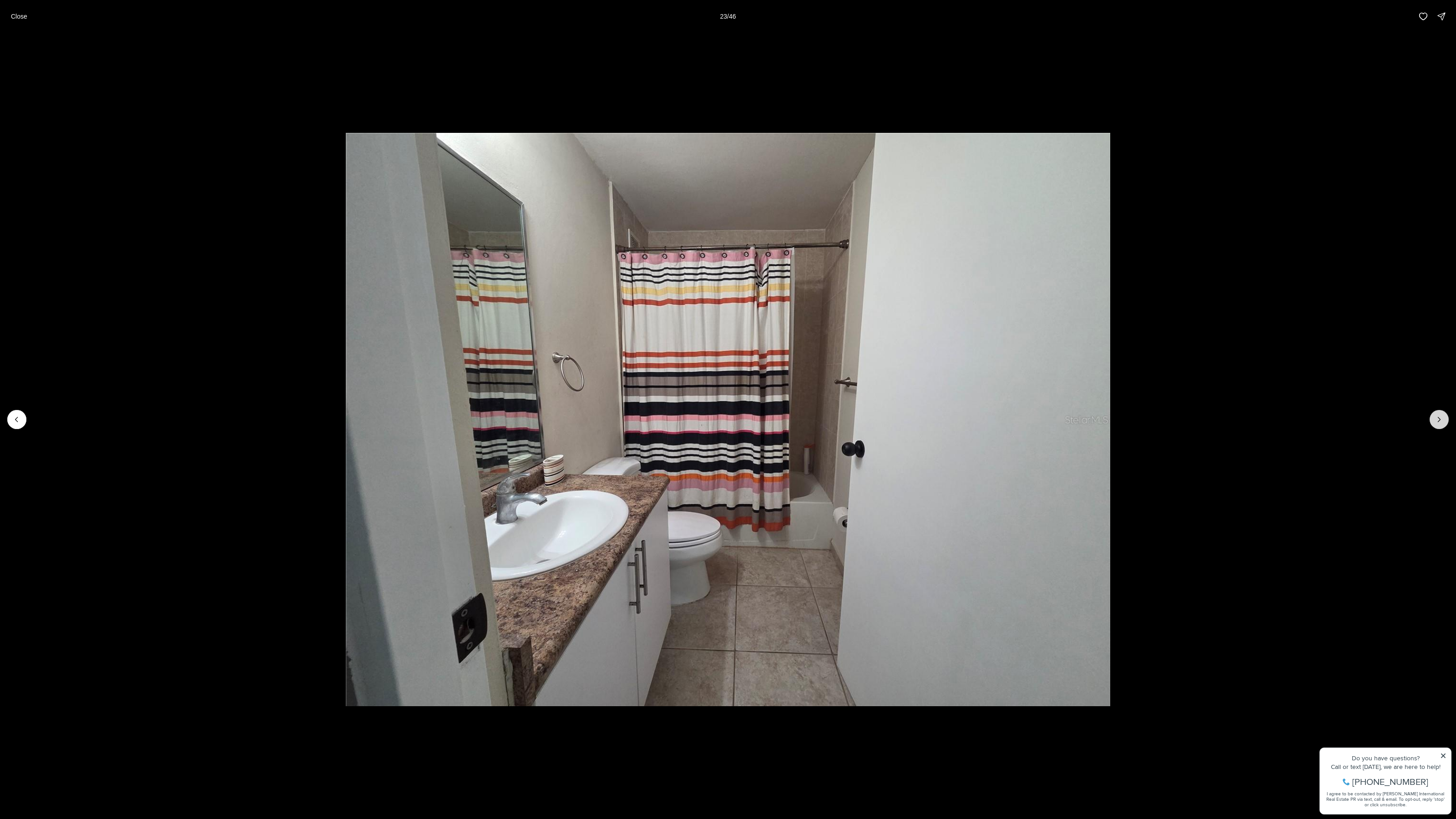
click at [1438, 416] on icon "Next slide" at bounding box center [1439, 419] width 9 height 9
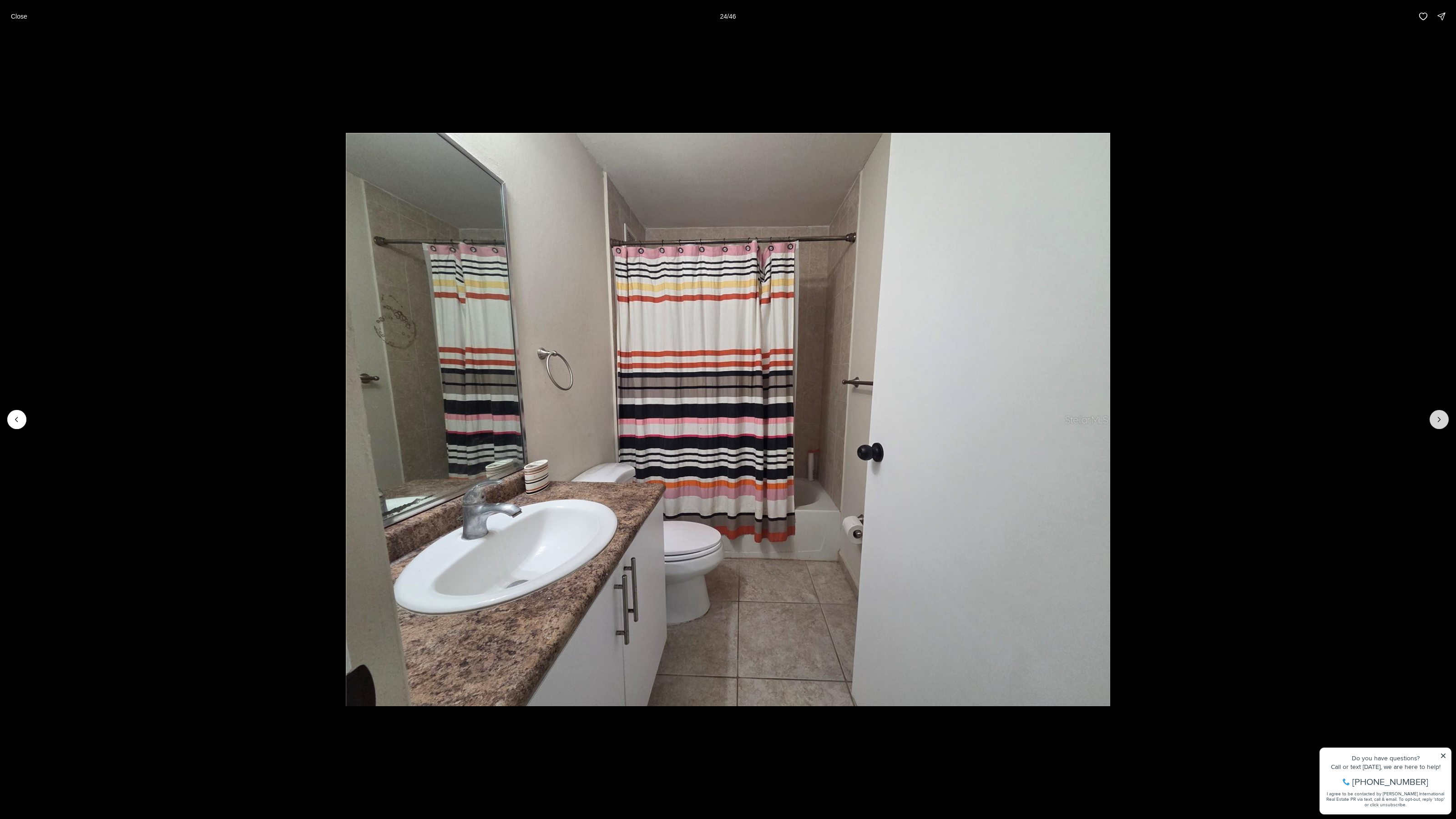
click at [1438, 416] on icon "Next slide" at bounding box center [1439, 419] width 9 height 9
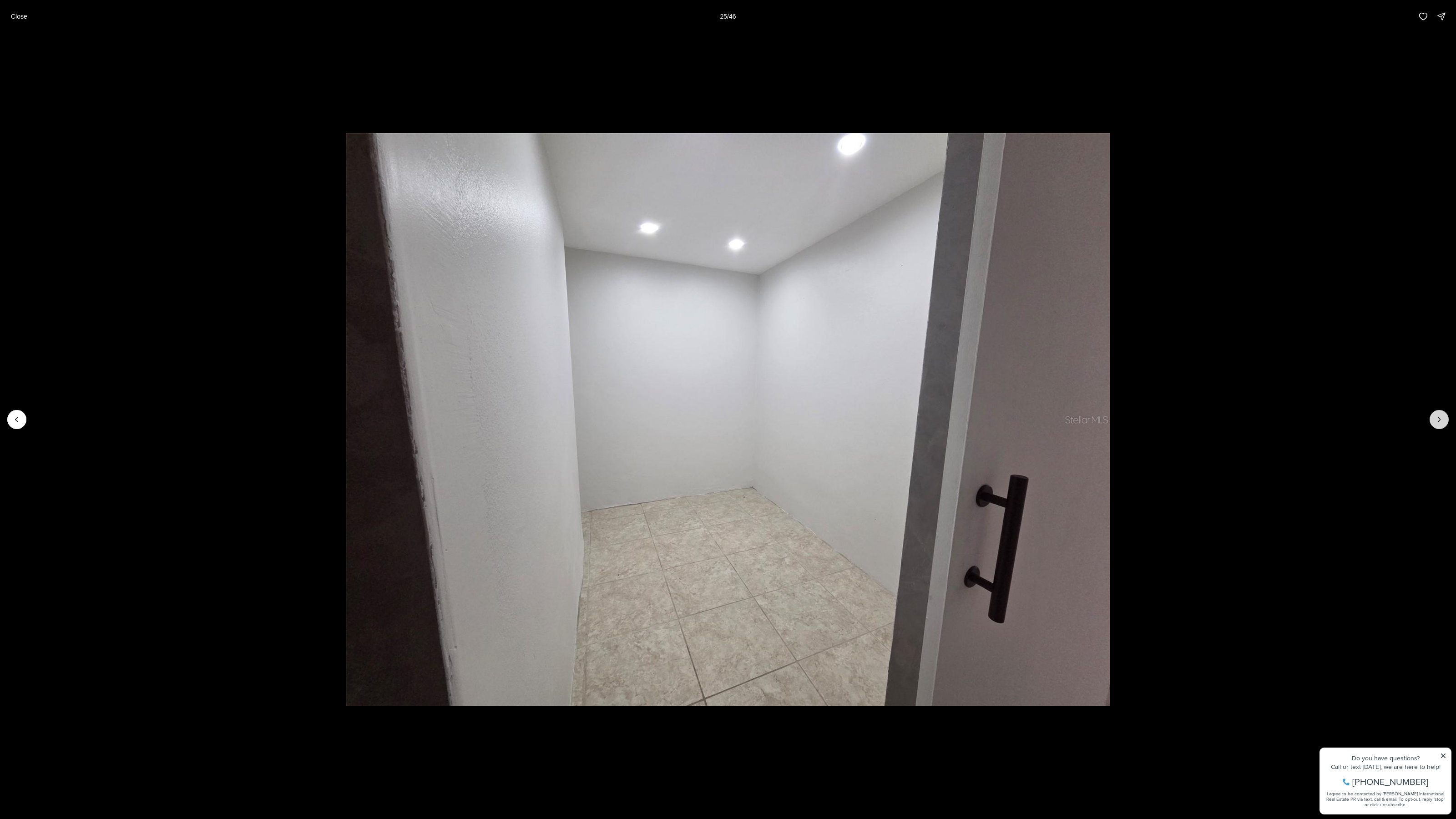
click at [1438, 416] on icon "Next slide" at bounding box center [1439, 419] width 9 height 9
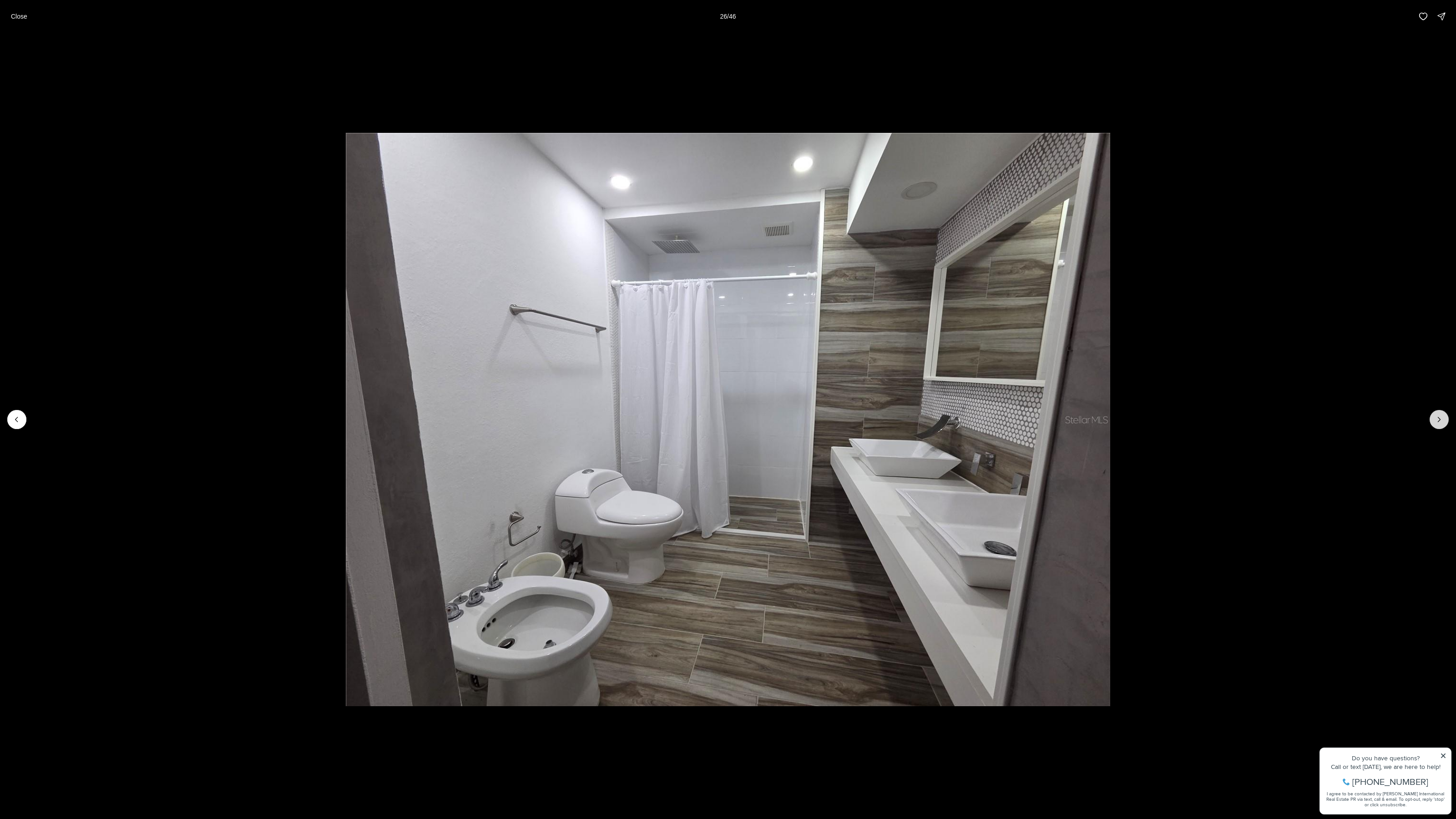
click at [1438, 416] on icon "Next slide" at bounding box center [1439, 419] width 9 height 9
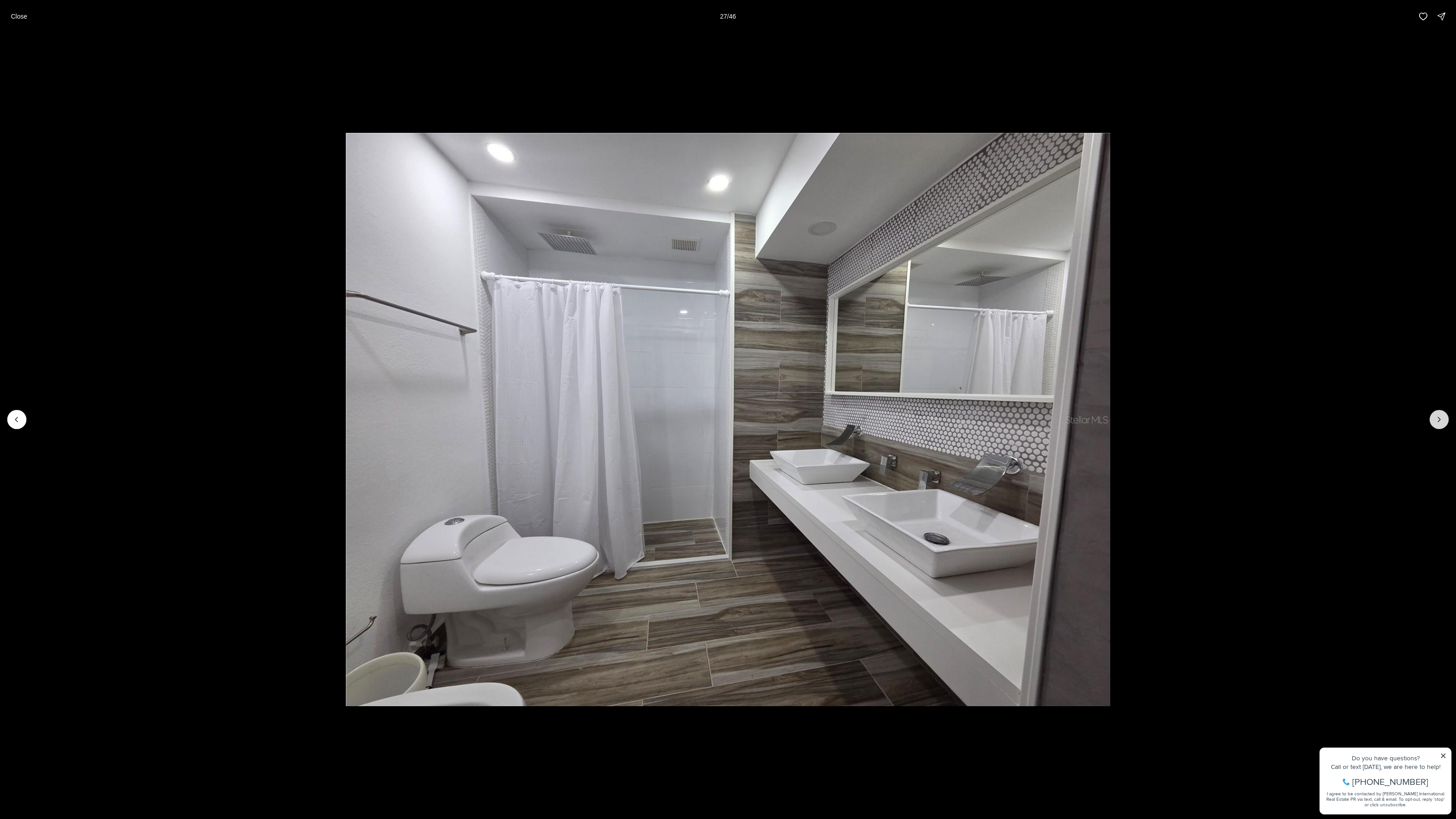
click at [1438, 416] on icon "Next slide" at bounding box center [1439, 419] width 9 height 9
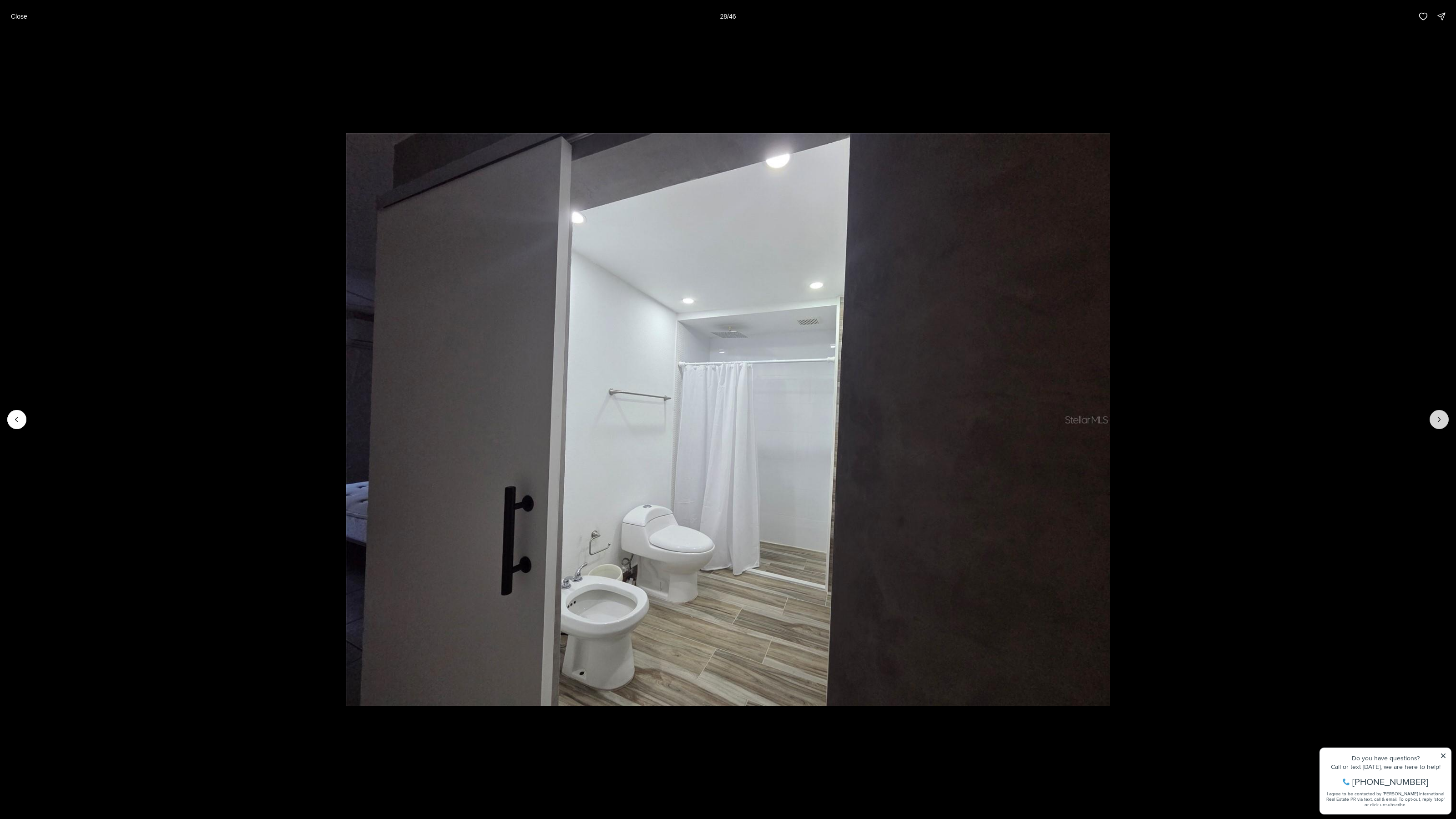
click at [1438, 416] on icon "Next slide" at bounding box center [1439, 419] width 9 height 9
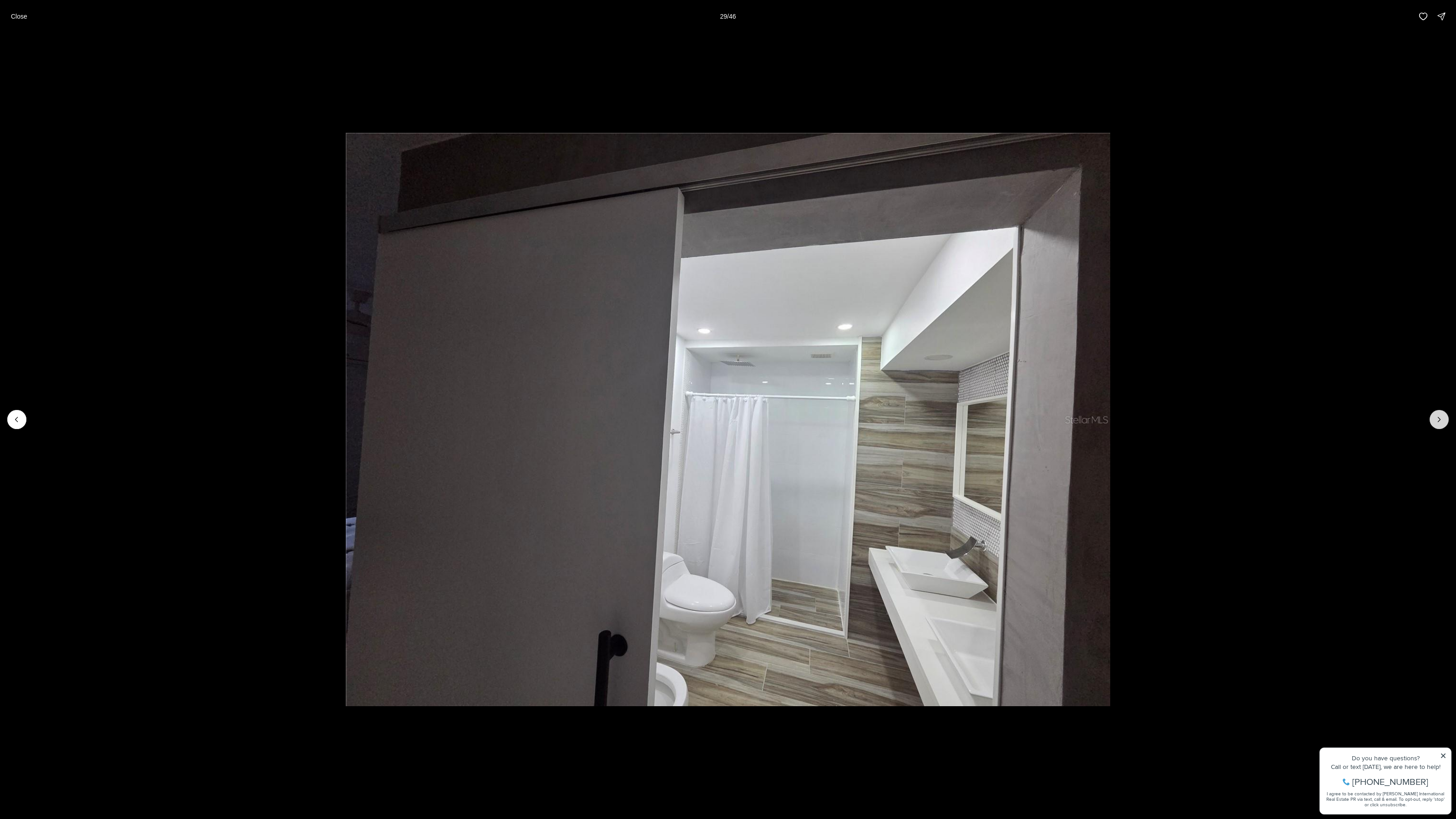
click at [1438, 416] on icon "Next slide" at bounding box center [1439, 419] width 9 height 9
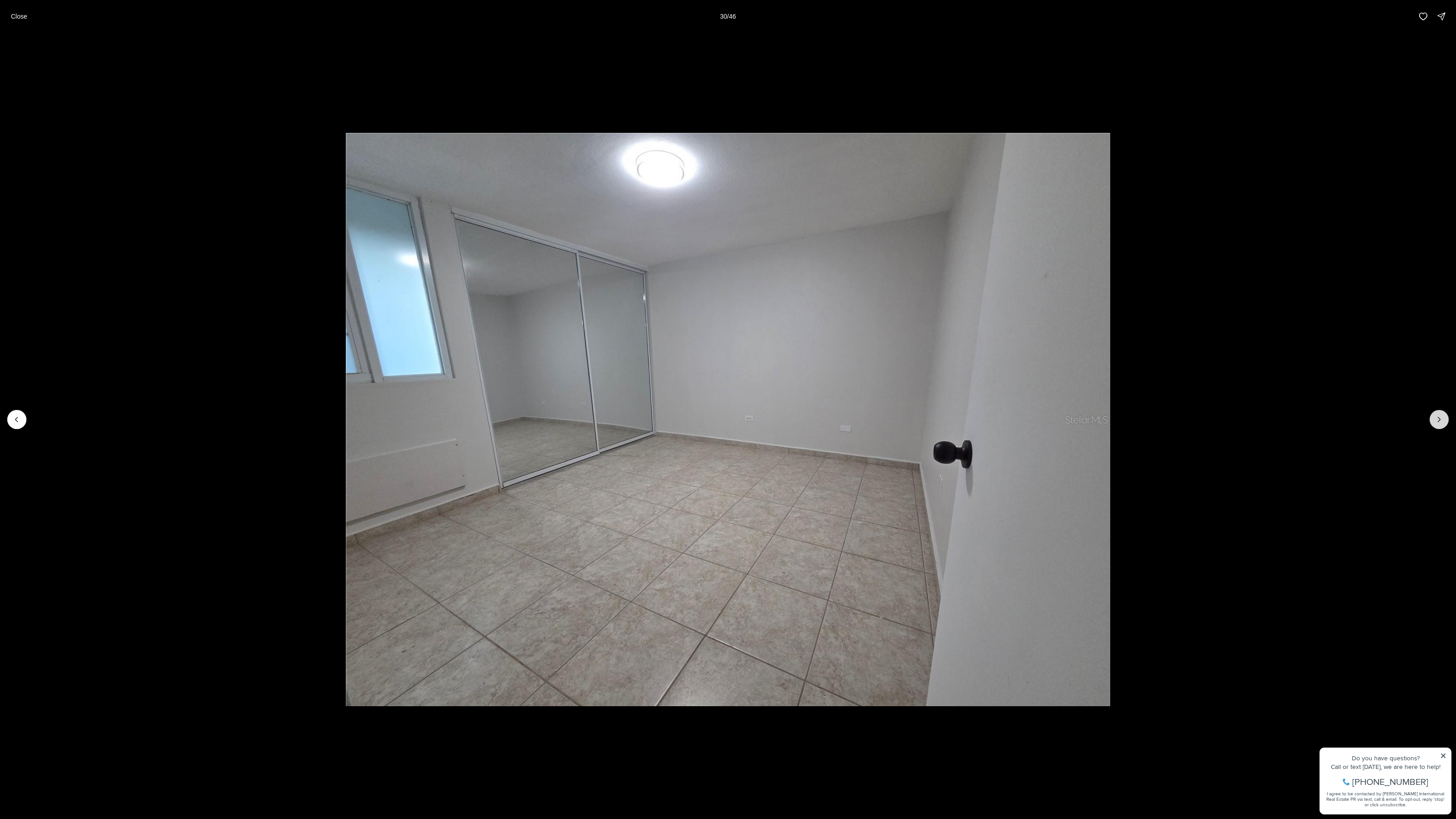
click at [1438, 416] on icon "Next slide" at bounding box center [1439, 419] width 9 height 9
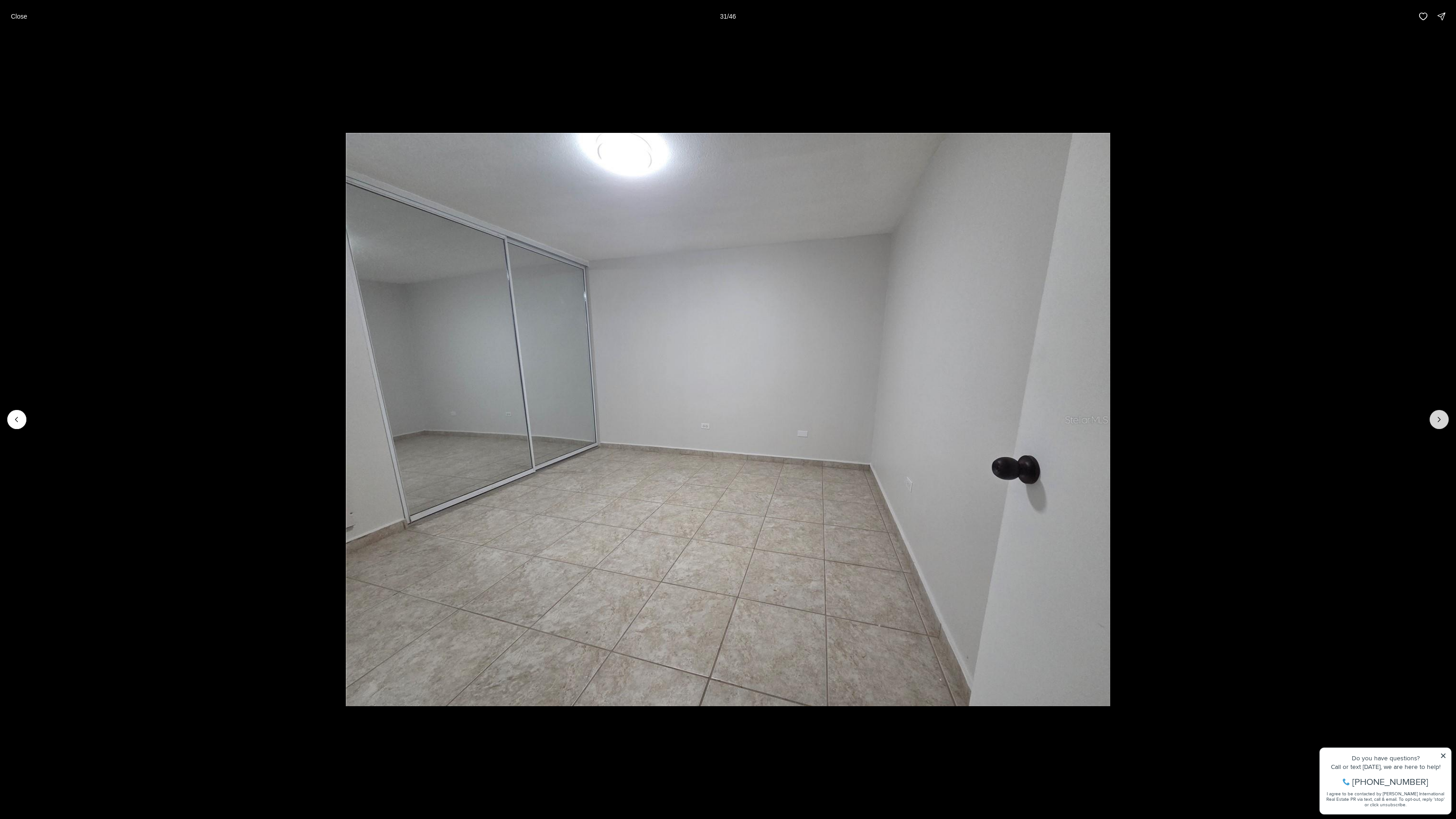
click at [1438, 416] on icon "Next slide" at bounding box center [1439, 419] width 9 height 9
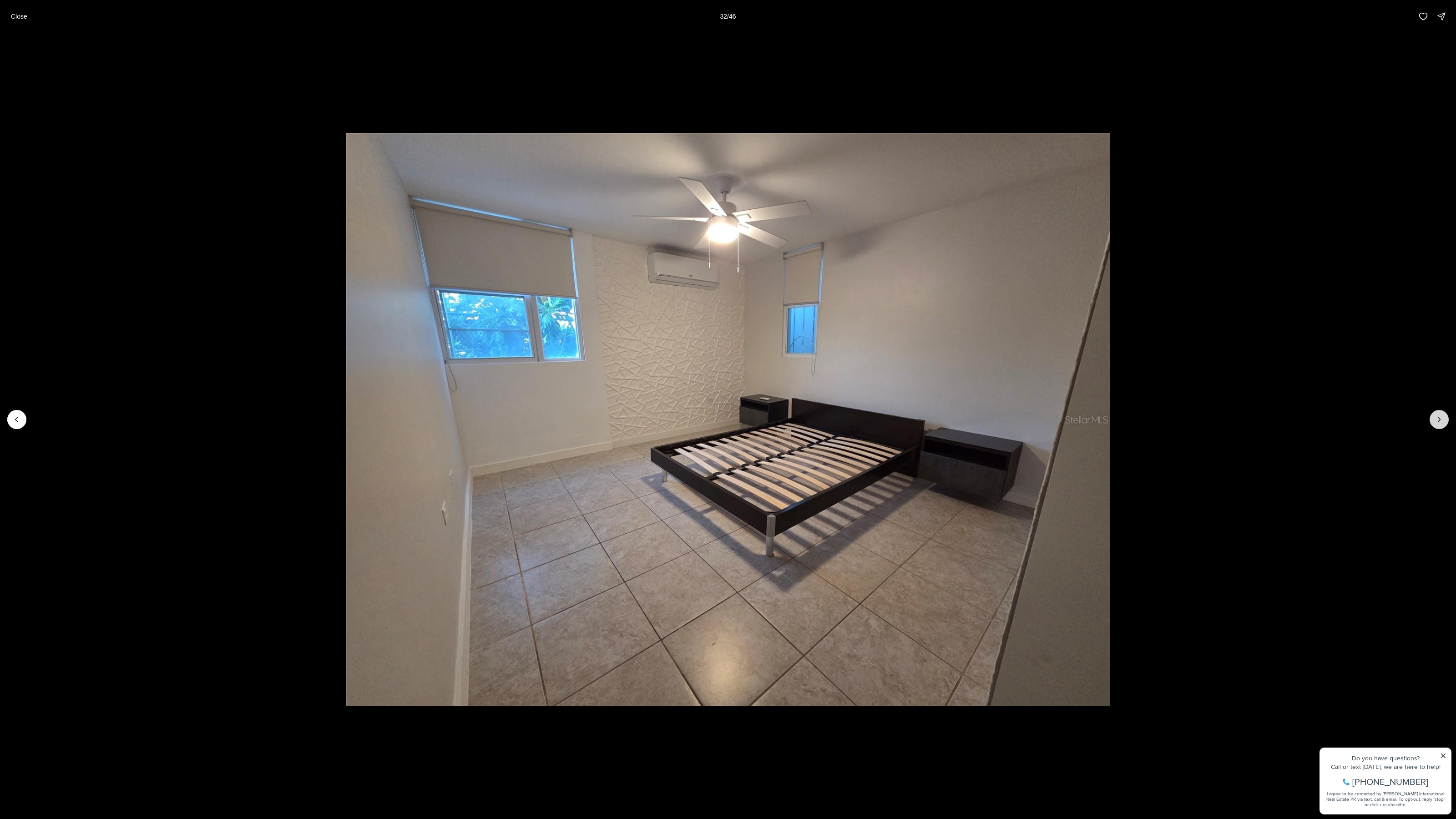
click at [1438, 416] on icon "Next slide" at bounding box center [1439, 419] width 9 height 9
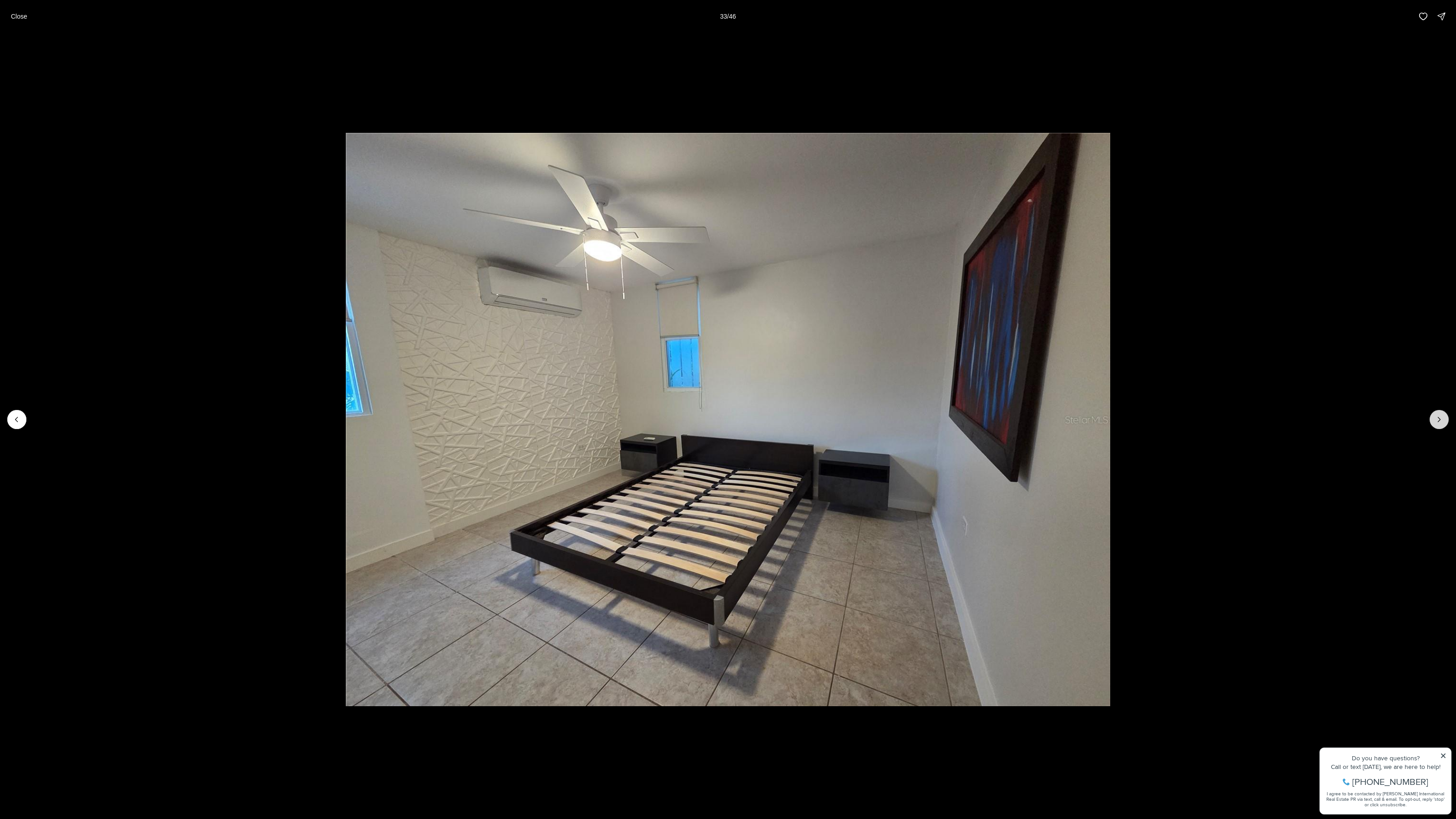
click at [1438, 416] on icon "Next slide" at bounding box center [1439, 419] width 9 height 9
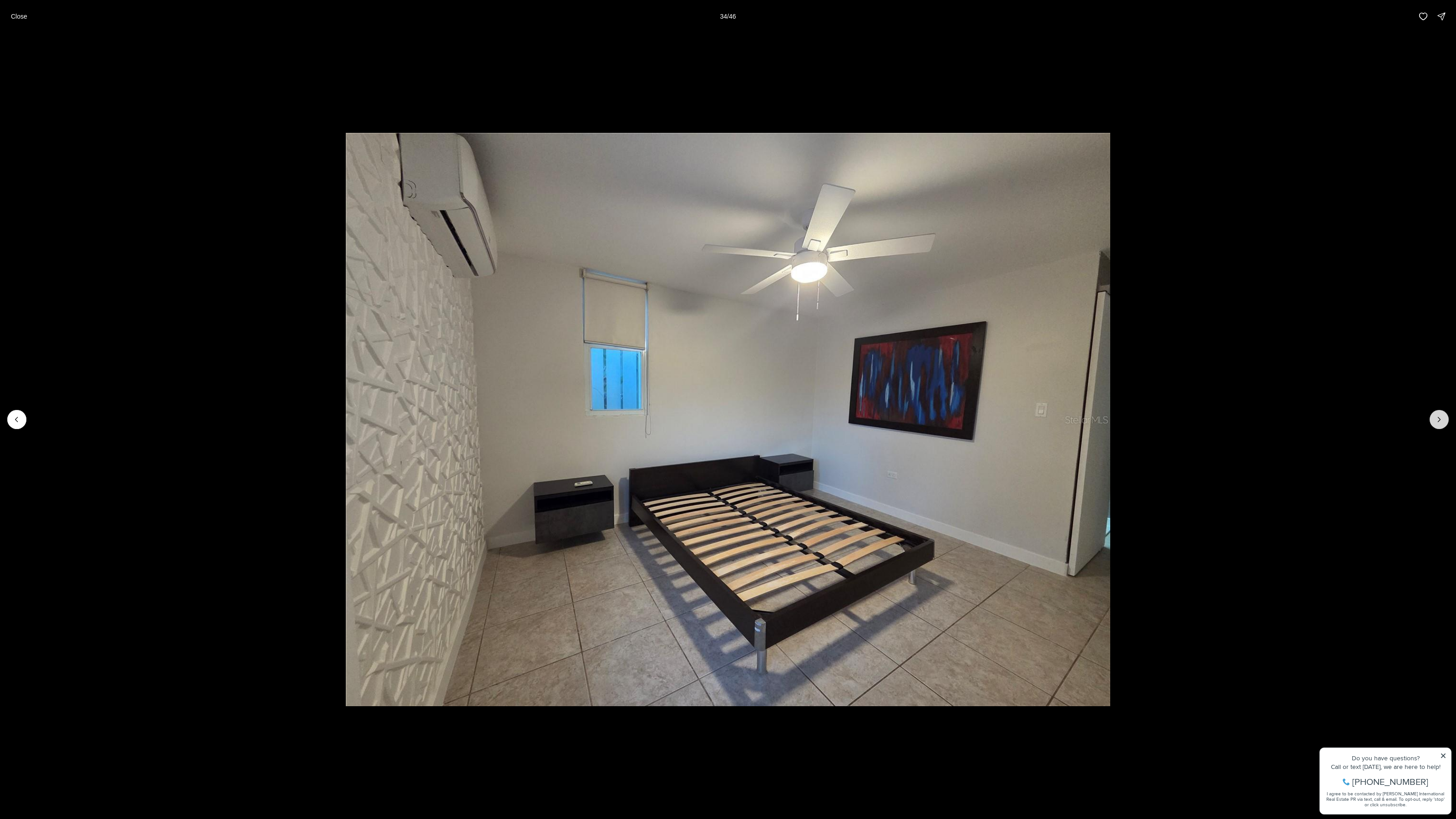
click at [1438, 416] on icon "Next slide" at bounding box center [1439, 419] width 9 height 9
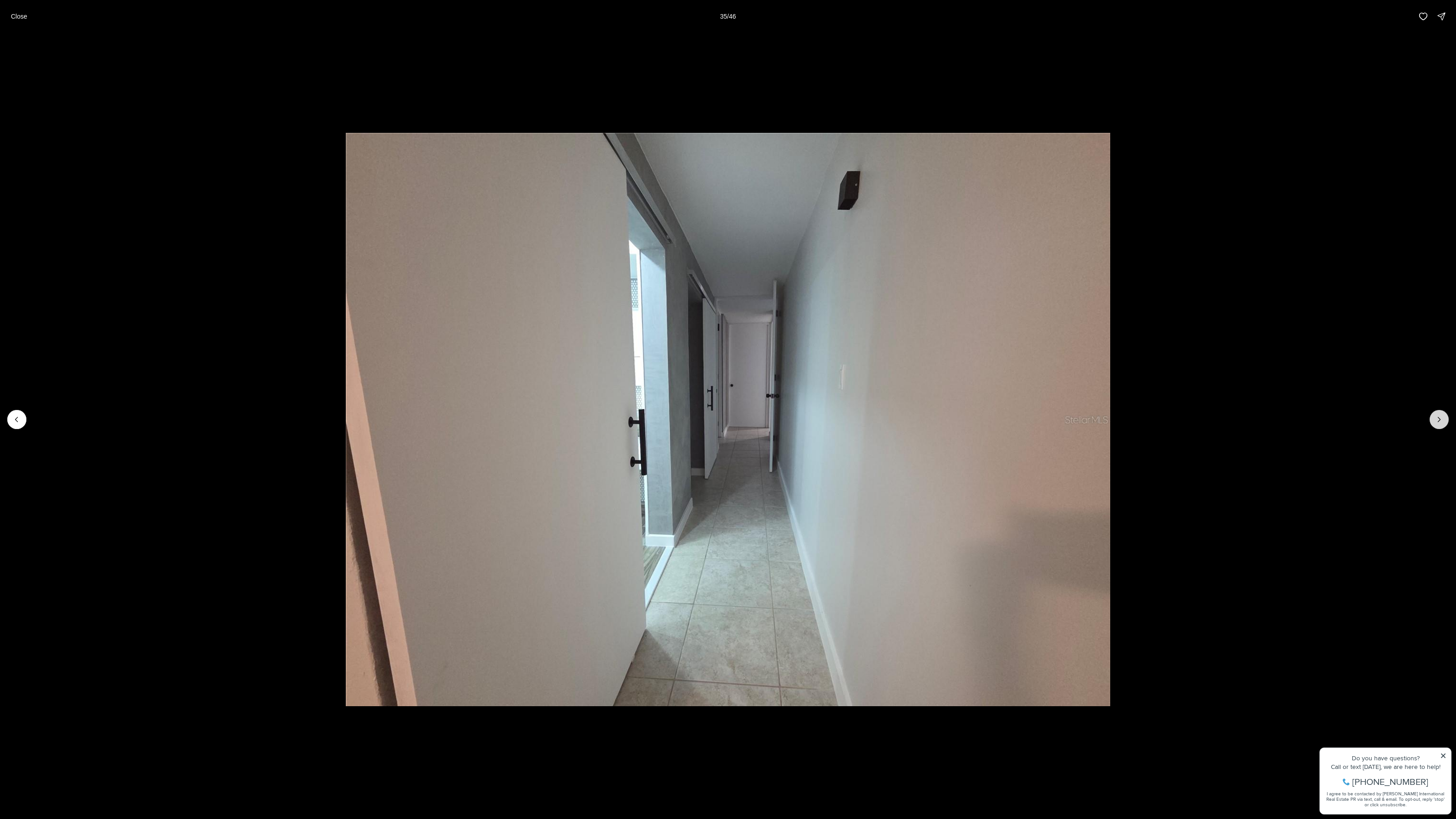
click at [1438, 416] on icon "Next slide" at bounding box center [1439, 419] width 9 height 9
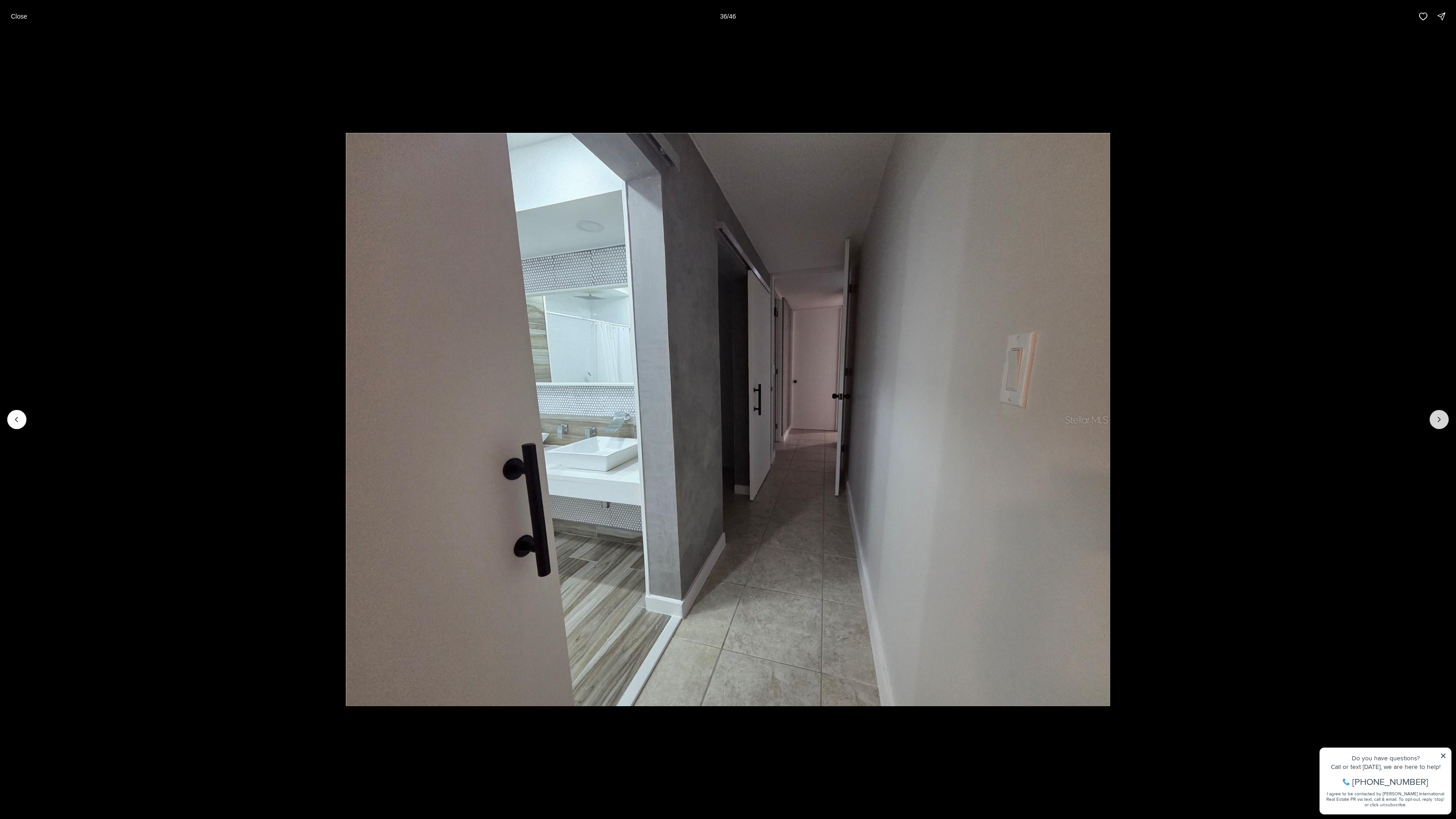
click at [1438, 416] on icon "Next slide" at bounding box center [1439, 419] width 9 height 9
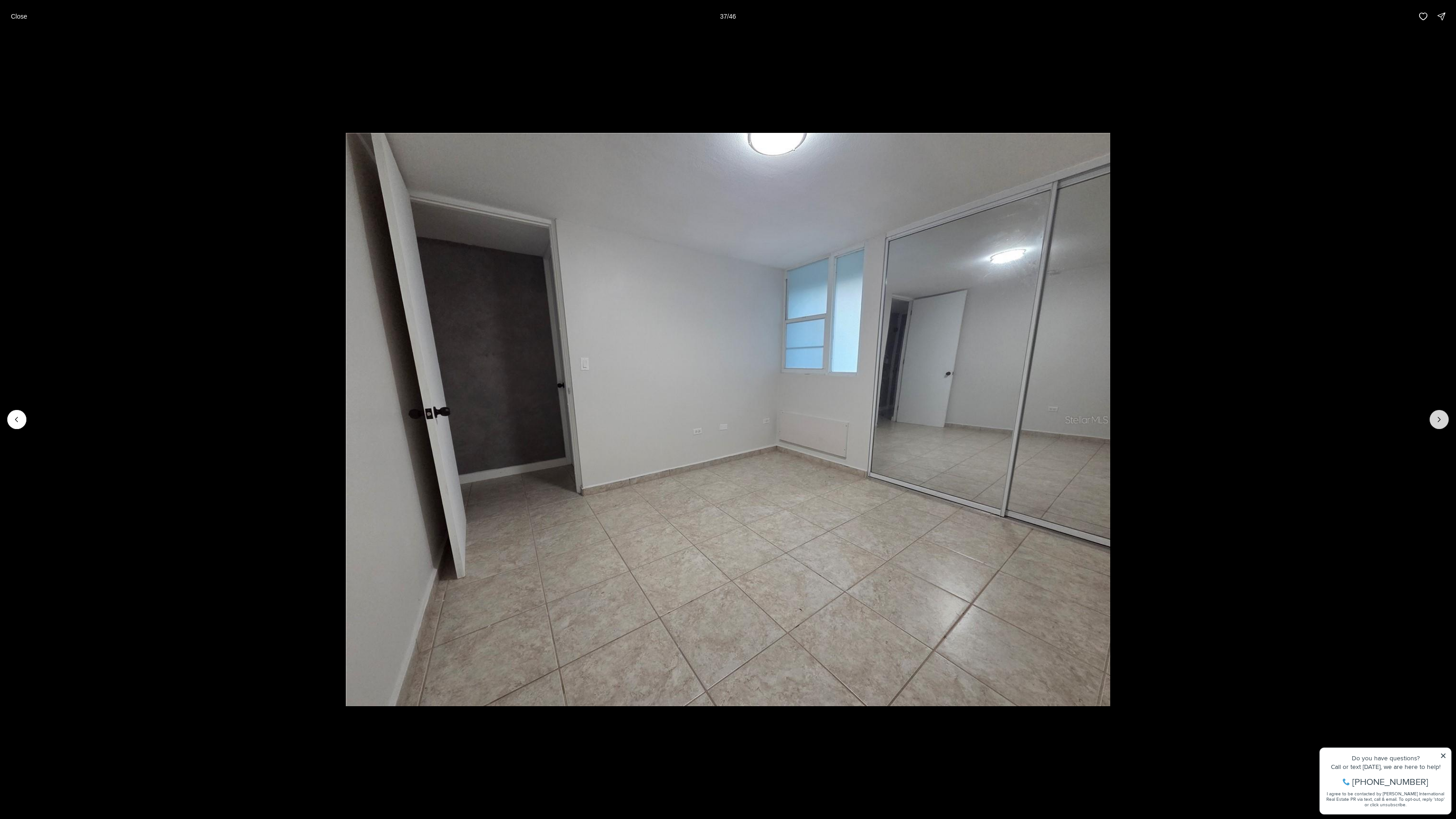
click at [1438, 416] on icon "Next slide" at bounding box center [1439, 419] width 9 height 9
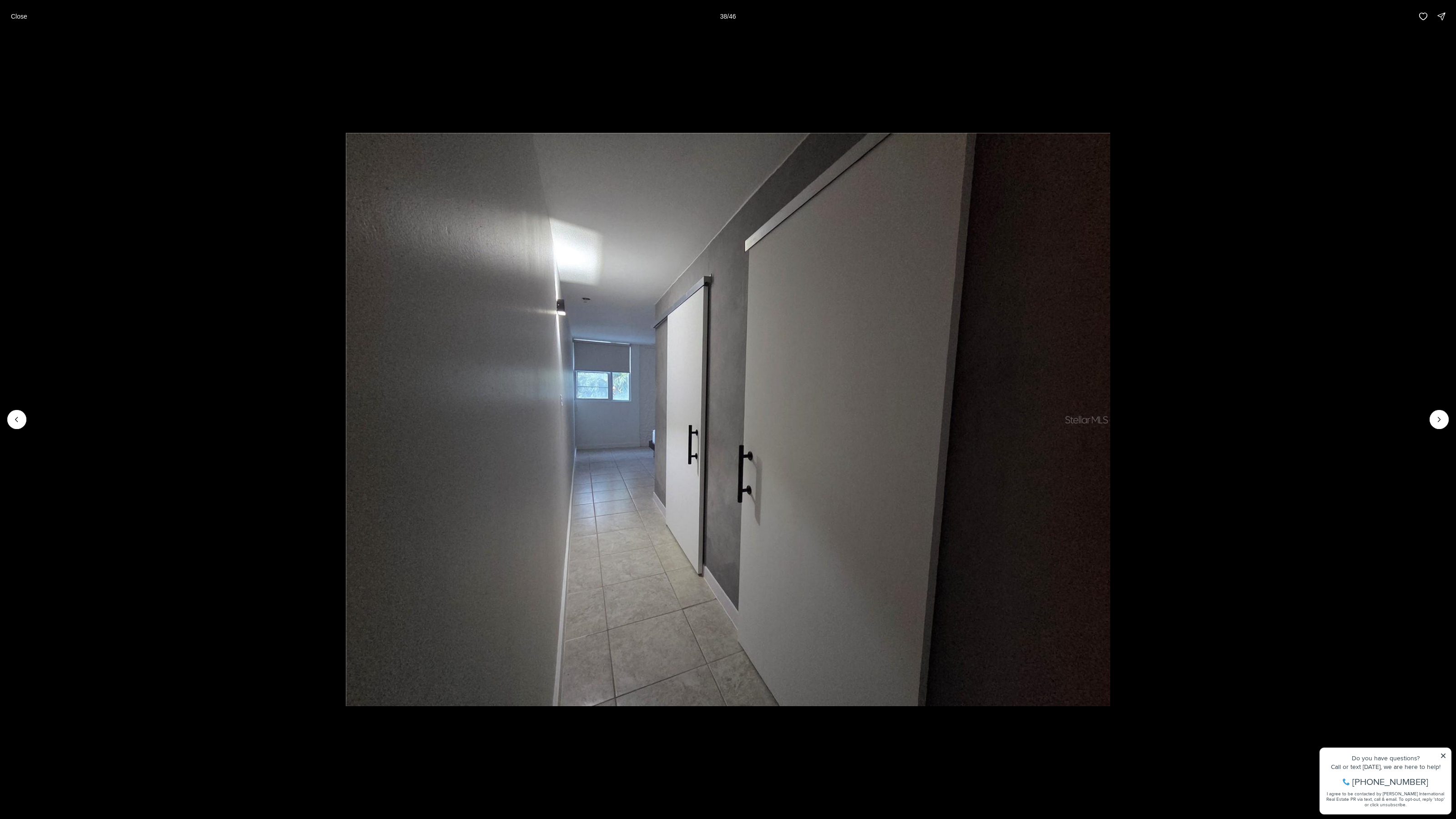
drag, startPoint x: 29, startPoint y: 21, endPoint x: 33, endPoint y: 28, distance: 8.1
click at [29, 21] on button "Close" at bounding box center [20, 16] width 28 height 18
